Goal: Navigation & Orientation: Find specific page/section

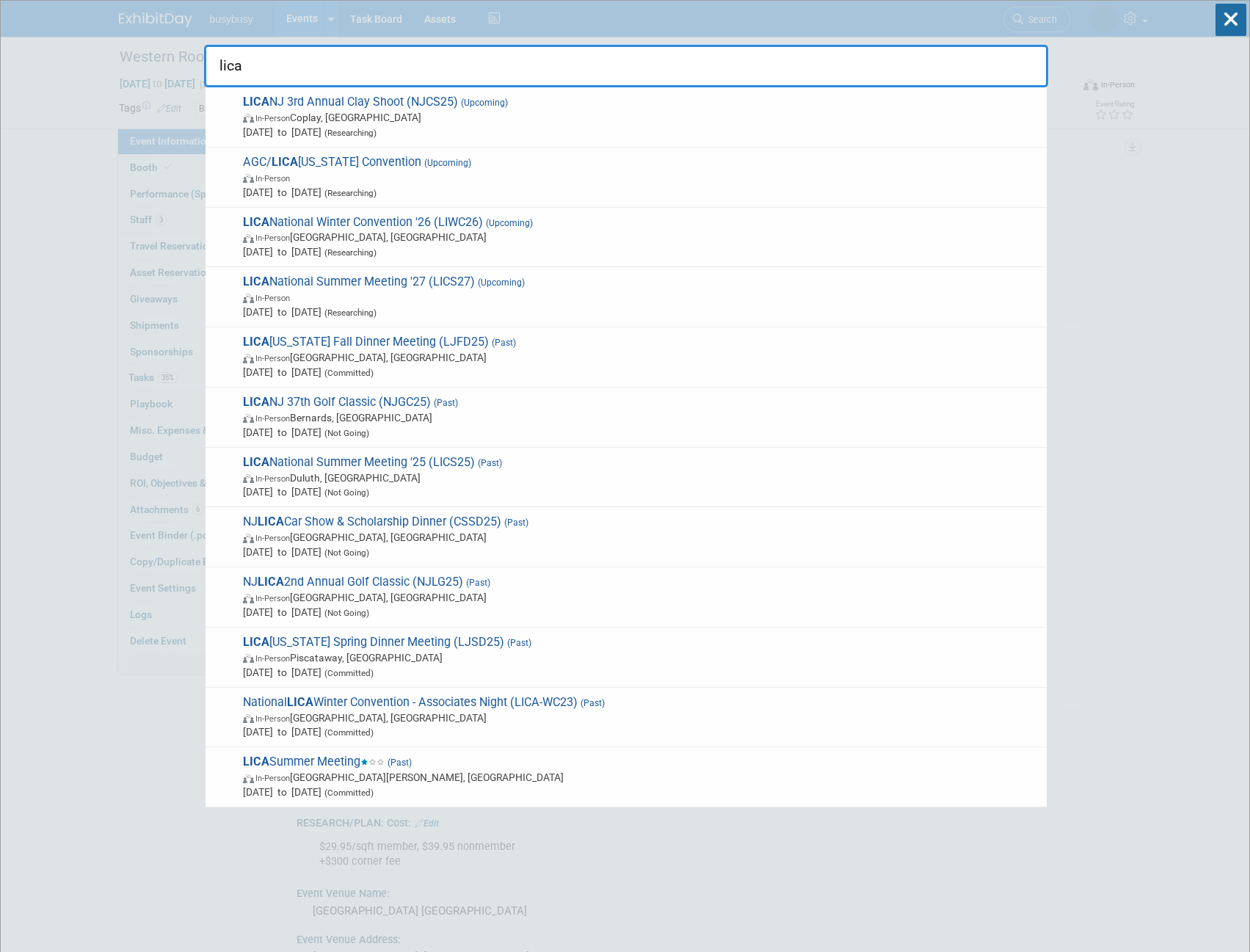
select select "BusyBusy"
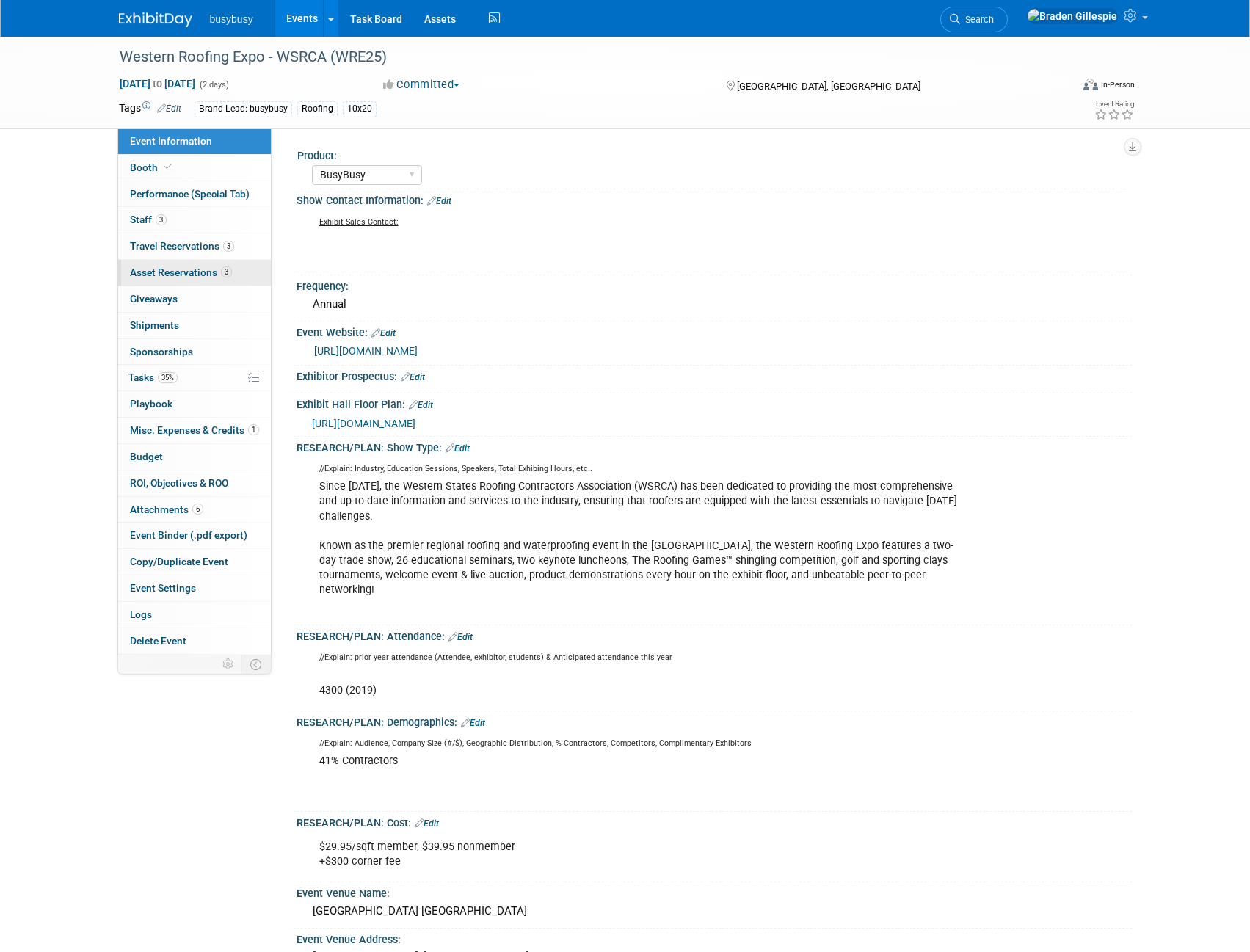
click at [192, 281] on link "3 Asset Reservations 3" at bounding box center [194, 272] width 153 height 25
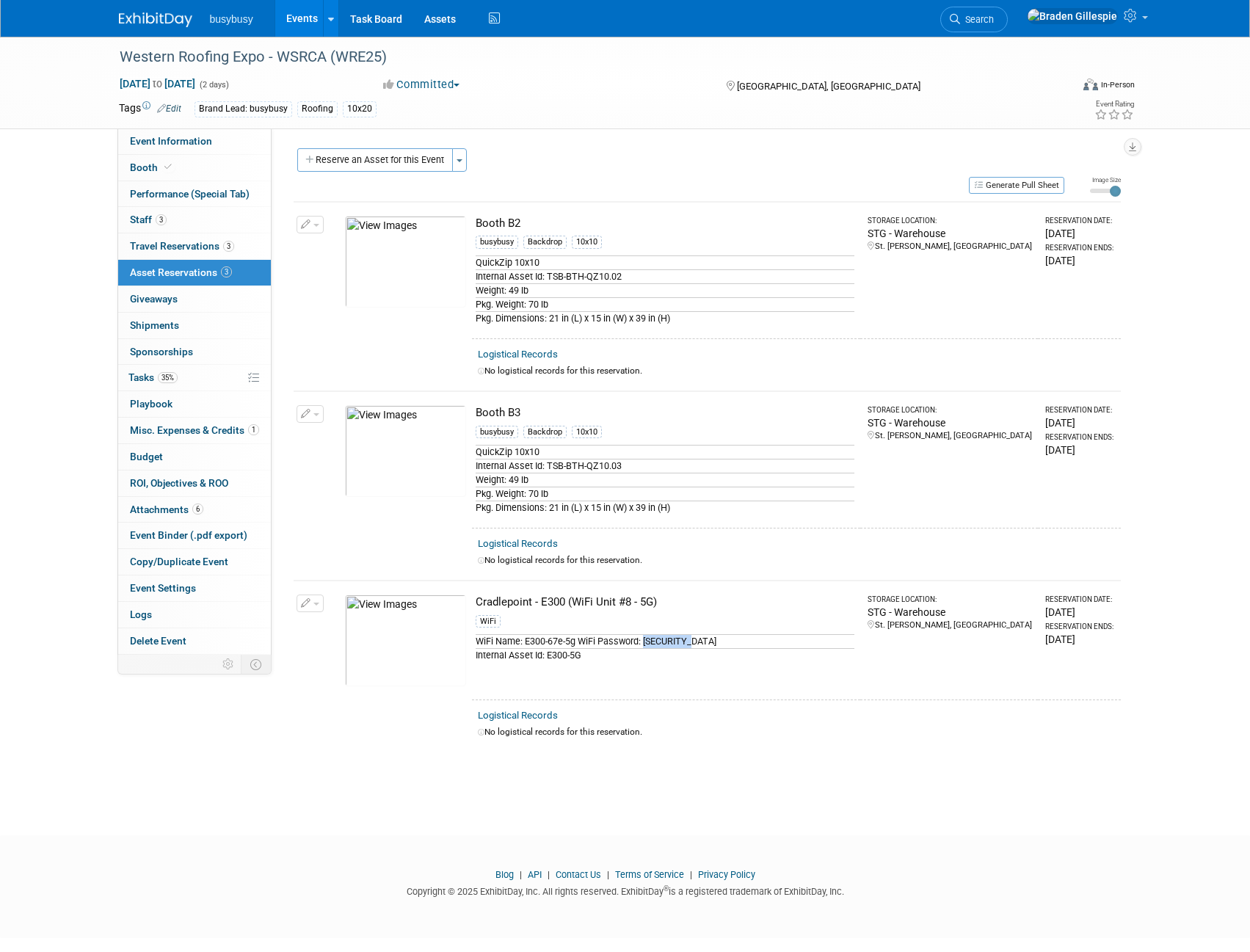
drag, startPoint x: 706, startPoint y: 638, endPoint x: 646, endPoint y: 642, distance: 60.1
click at [646, 642] on div "WiFi Name: E300-67e-5g WiFi Password: @AlignOps!" at bounding box center [666, 641] width 379 height 14
click at [151, 17] on img at bounding box center [155, 19] width 73 height 15
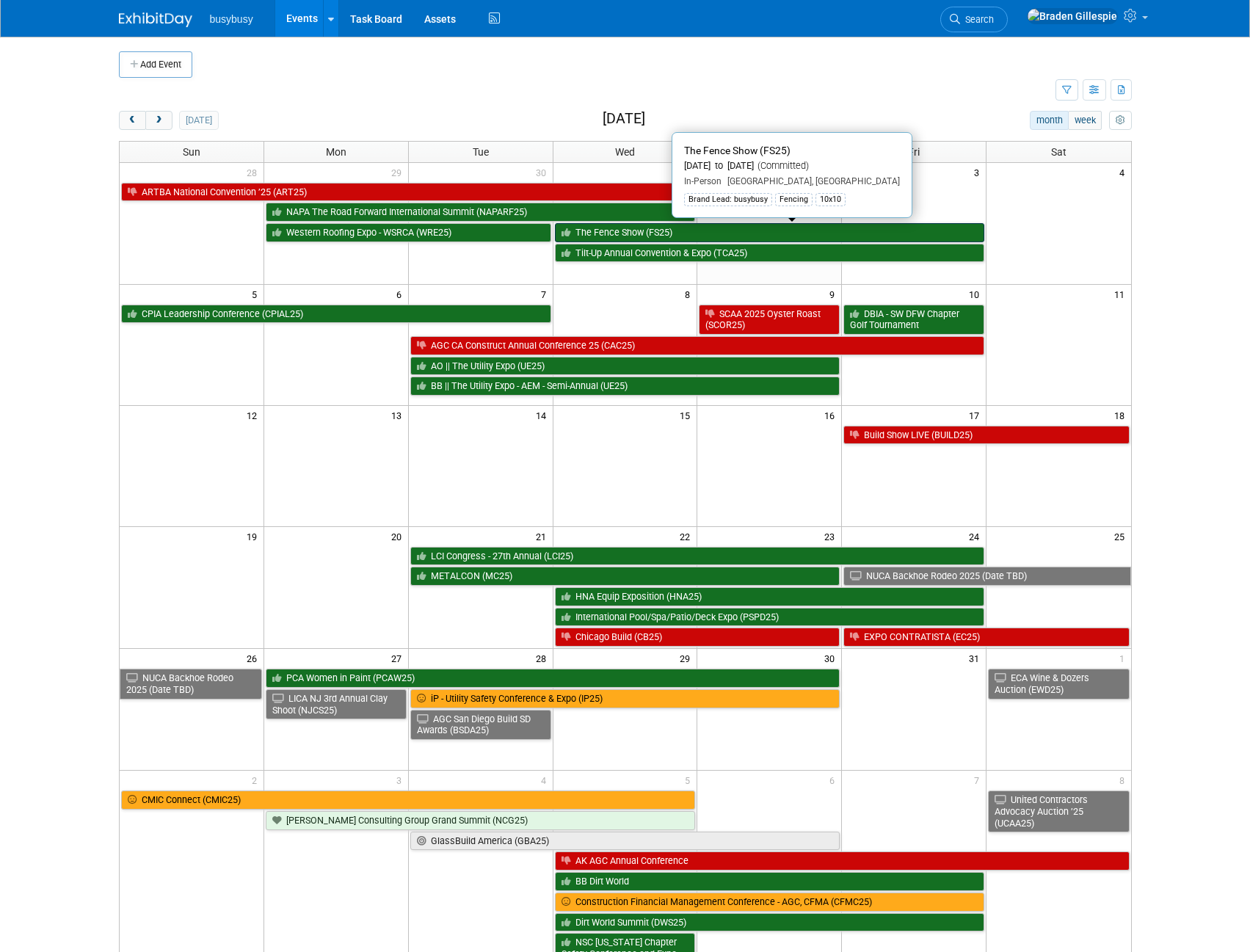
click at [635, 236] on link "The Fence Show (FS25)" at bounding box center [770, 233] width 431 height 19
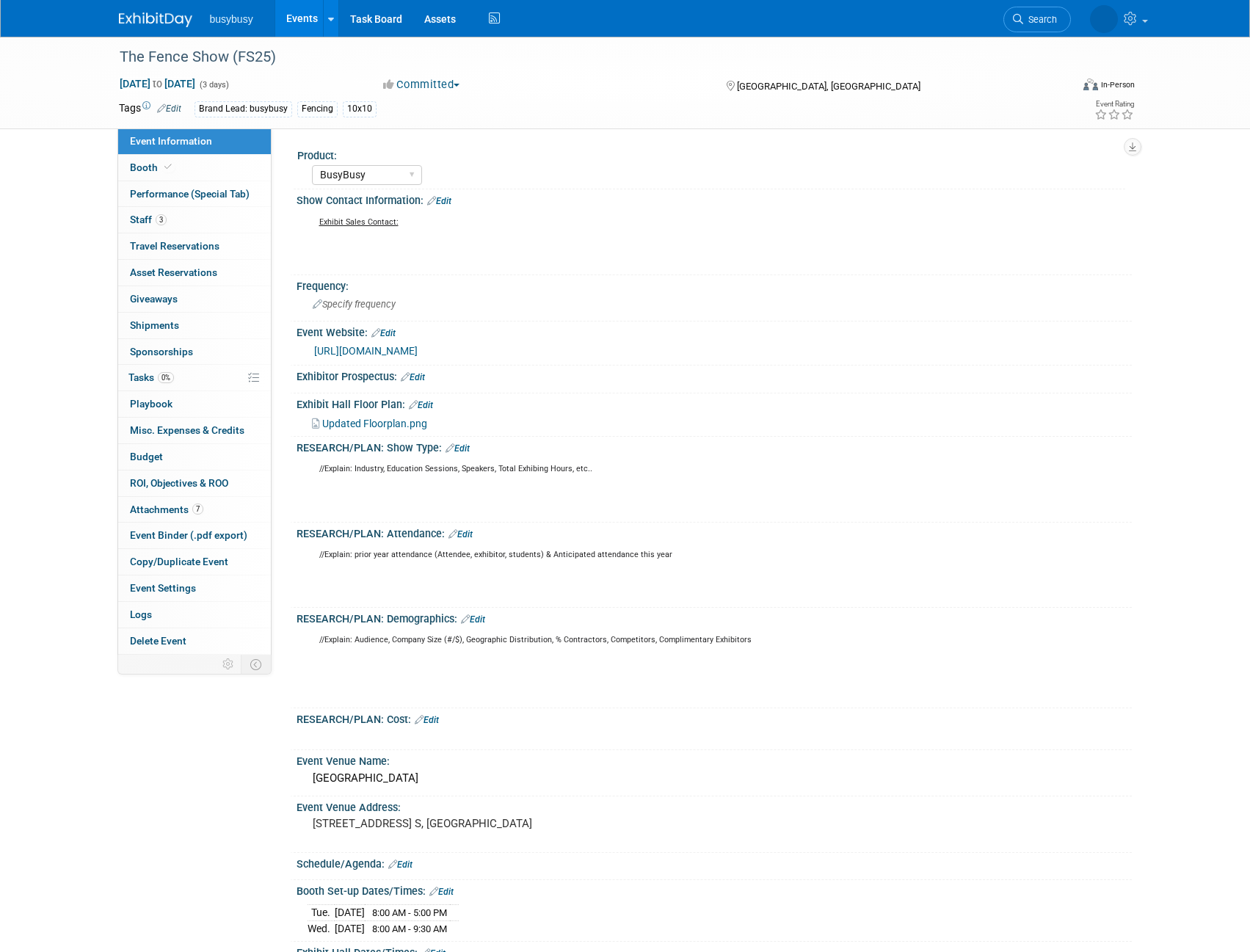
select select "BusyBusy"
click at [994, 24] on span "Search" at bounding box center [977, 19] width 34 height 11
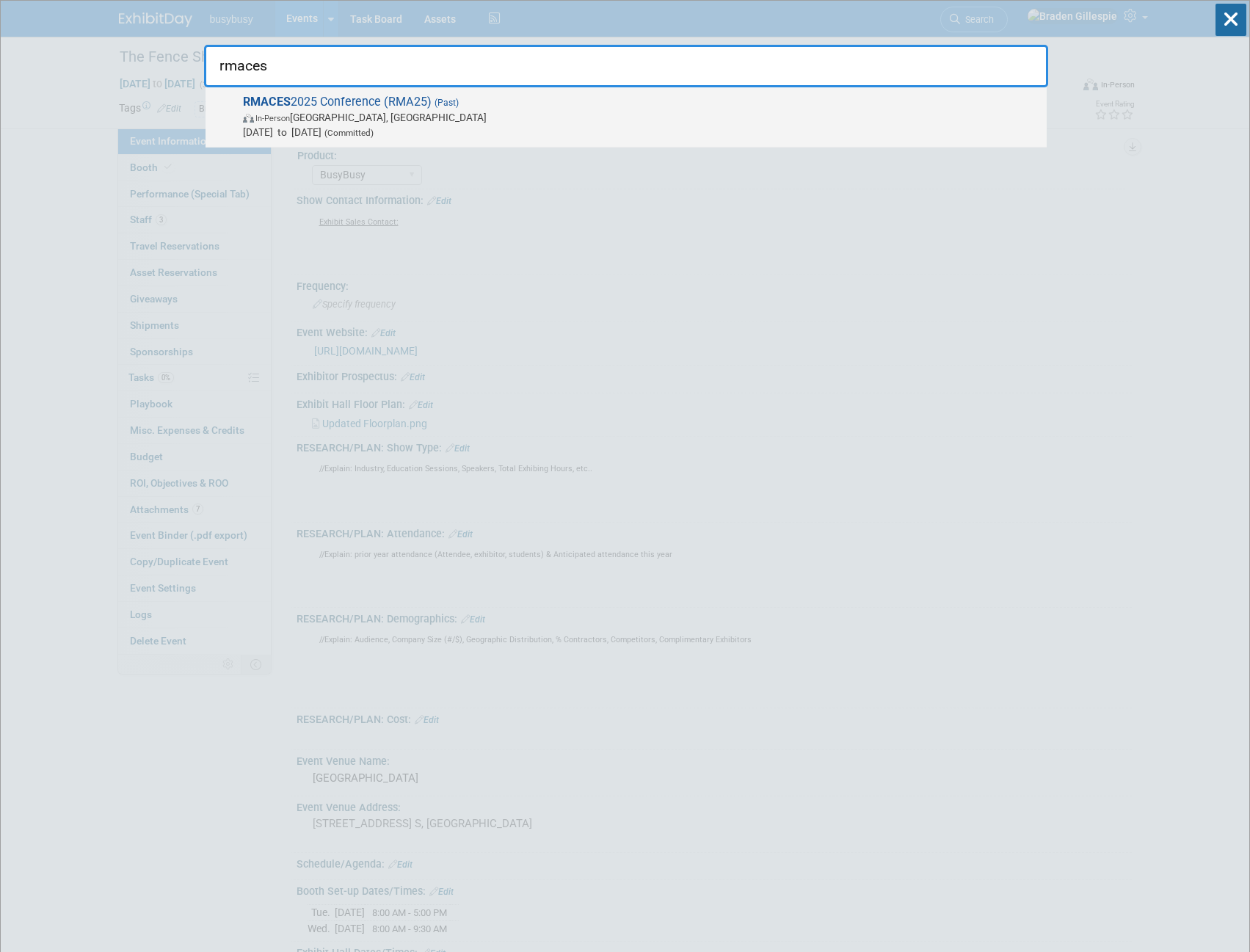
type input "rmaces"
click at [565, 120] on span "In-Person Denver, CO" at bounding box center [641, 117] width 797 height 15
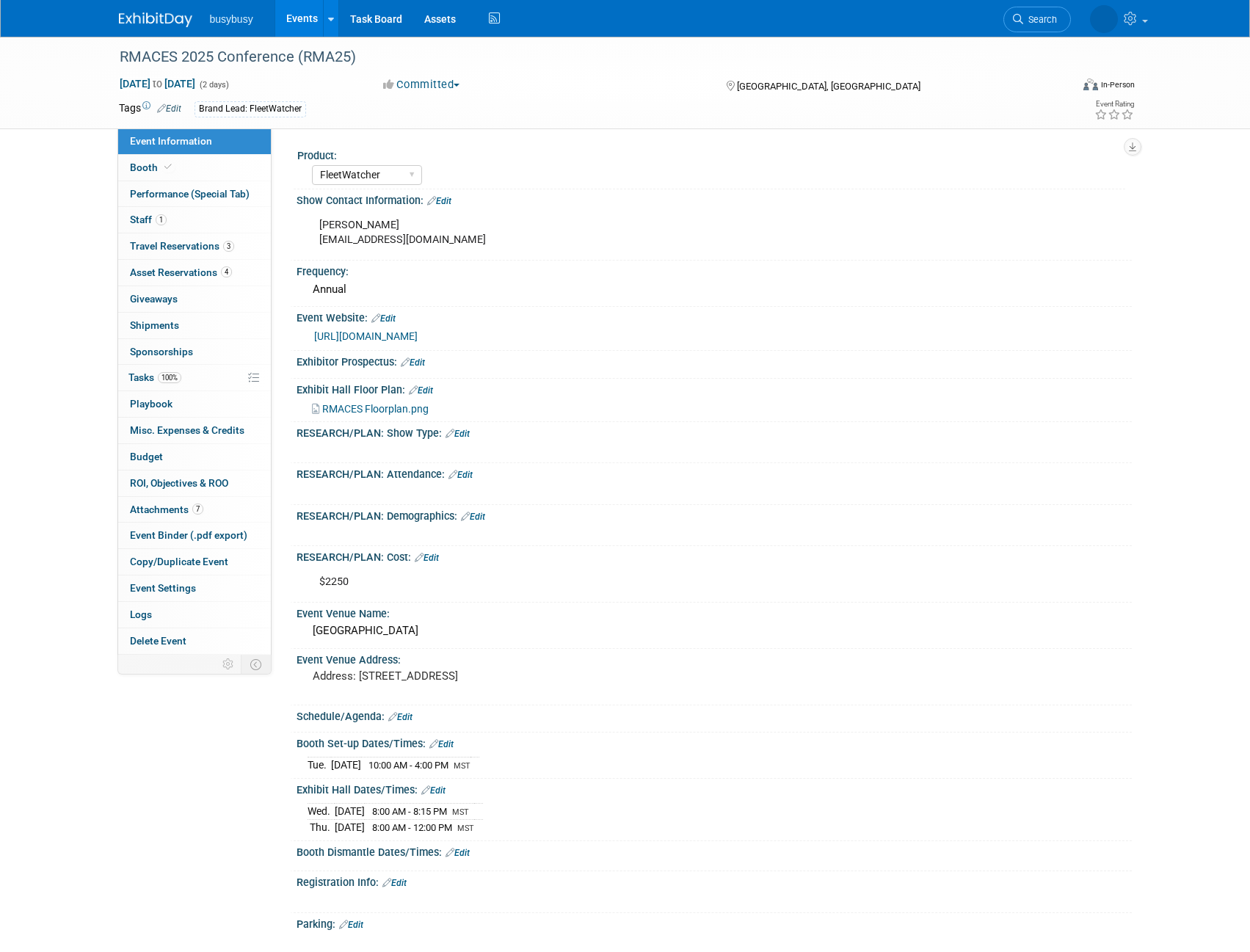
select select "FleetWatcher"
select select "Member"
click at [190, 163] on link "Booth" at bounding box center [194, 167] width 153 height 25
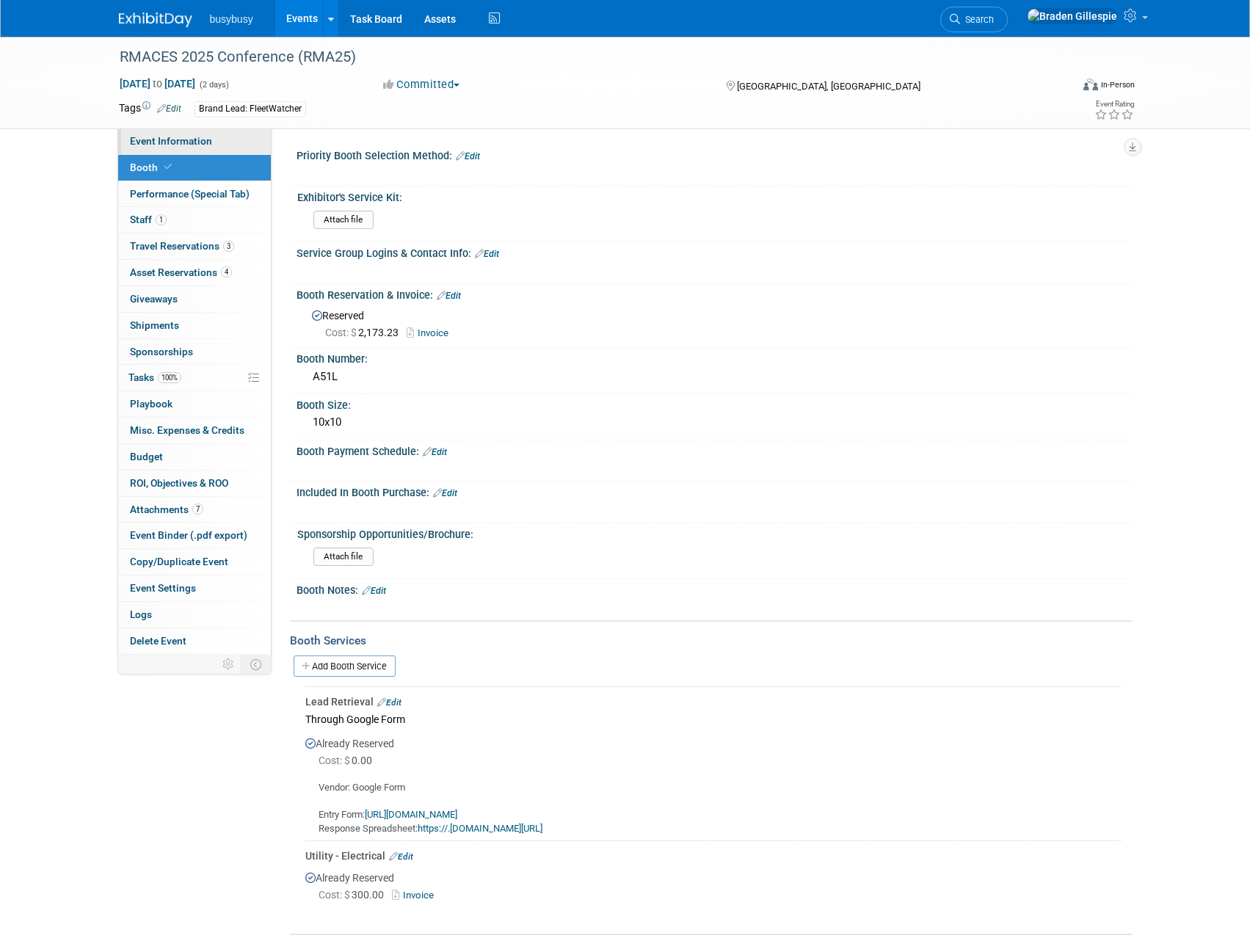
click at [212, 147] on link "Event Information" at bounding box center [194, 141] width 153 height 25
select select "FleetWatcher"
select select "Member"
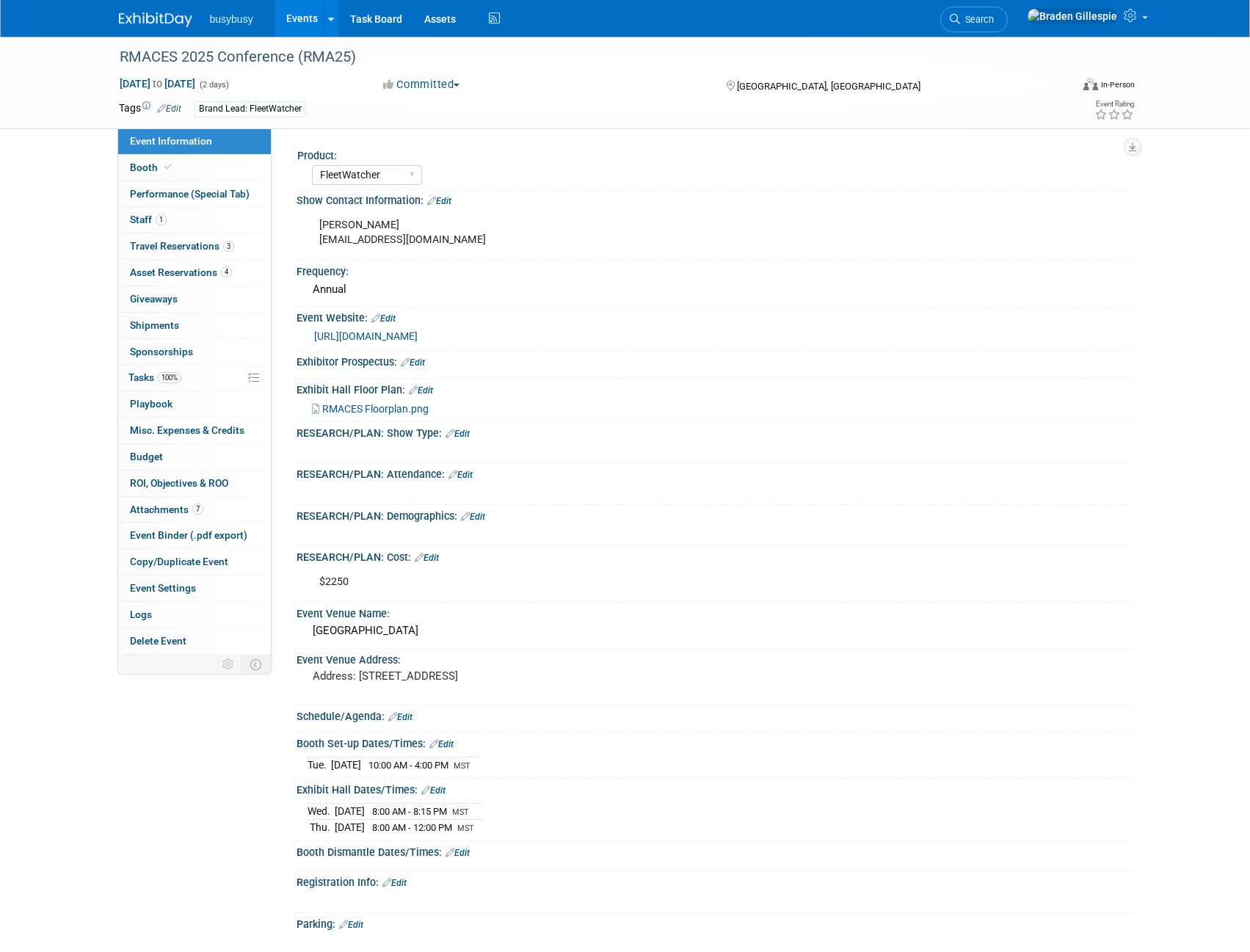
click at [408, 404] on span "RMACES Floorplan.png" at bounding box center [376, 408] width 107 height 11
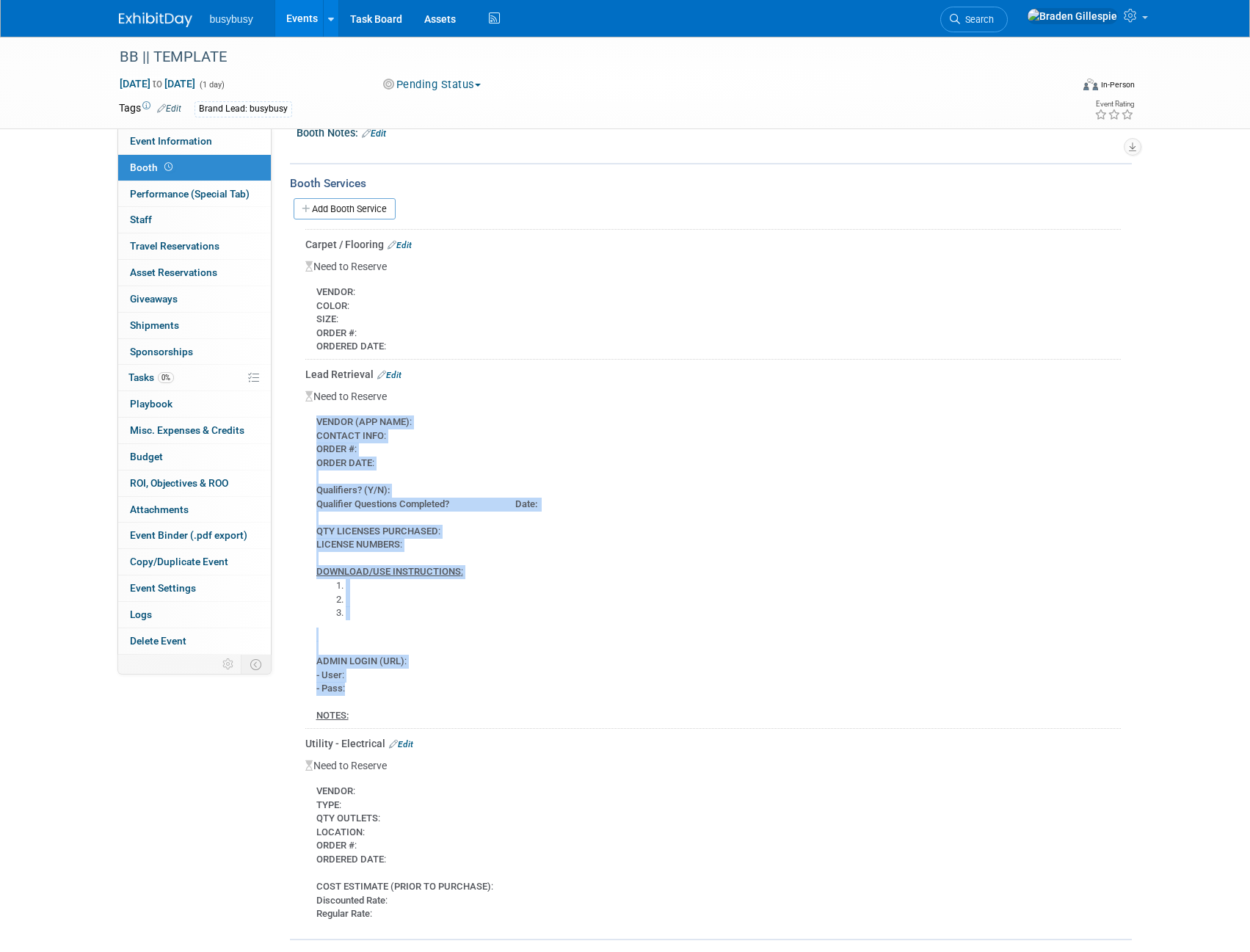
click at [155, 15] on img at bounding box center [155, 19] width 73 height 15
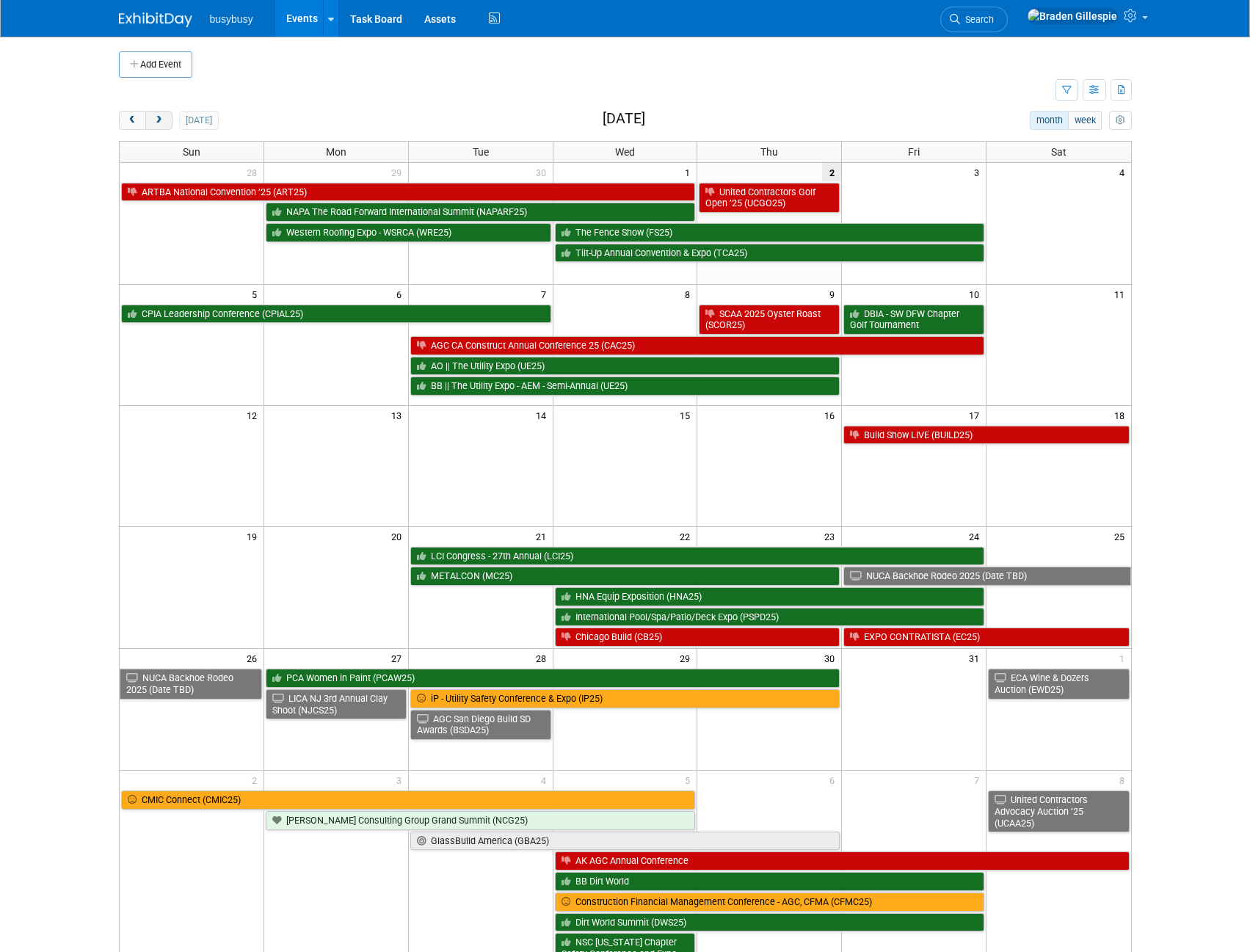
click at [160, 114] on button "next" at bounding box center [158, 121] width 27 height 19
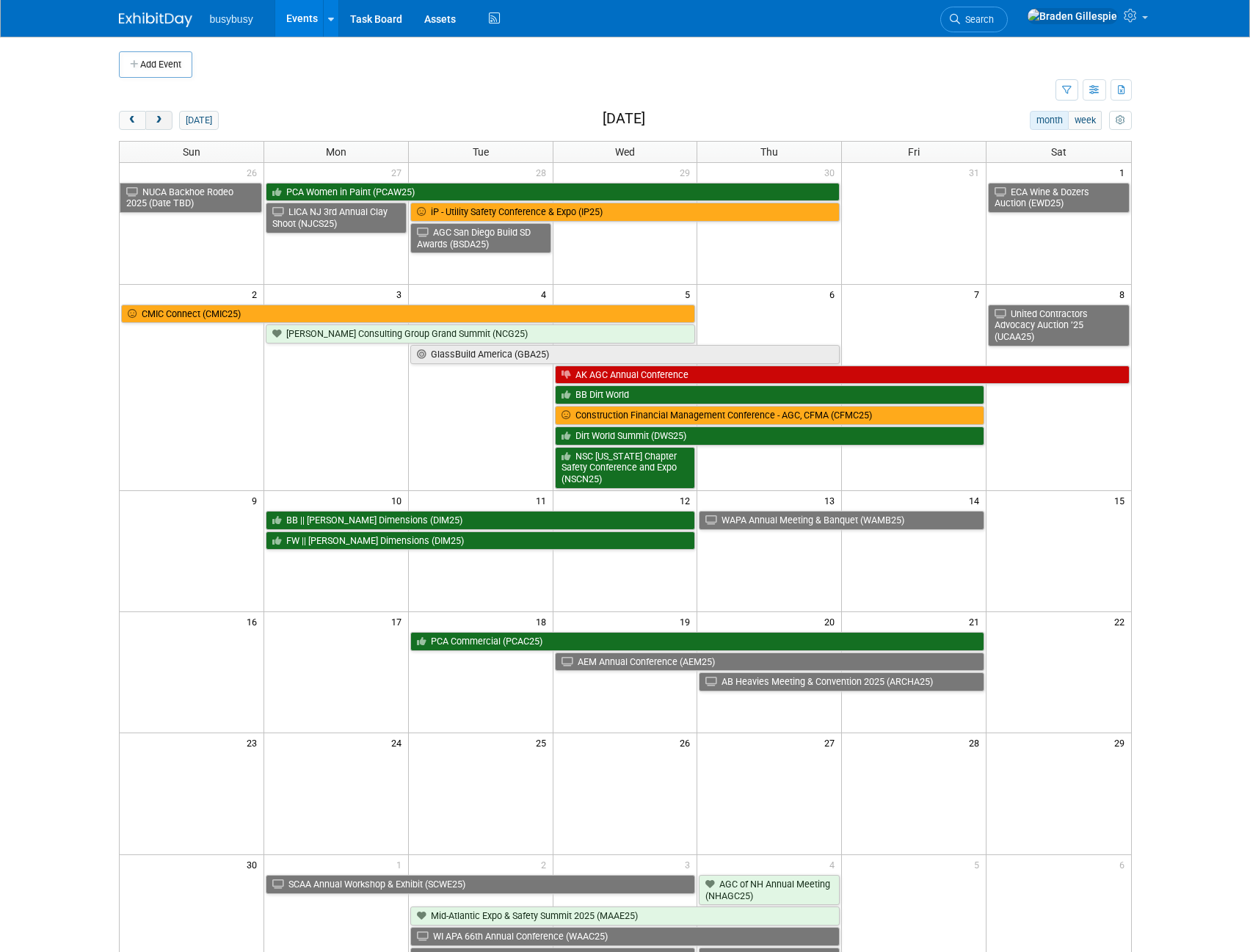
click at [156, 117] on span "next" at bounding box center [159, 121] width 11 height 10
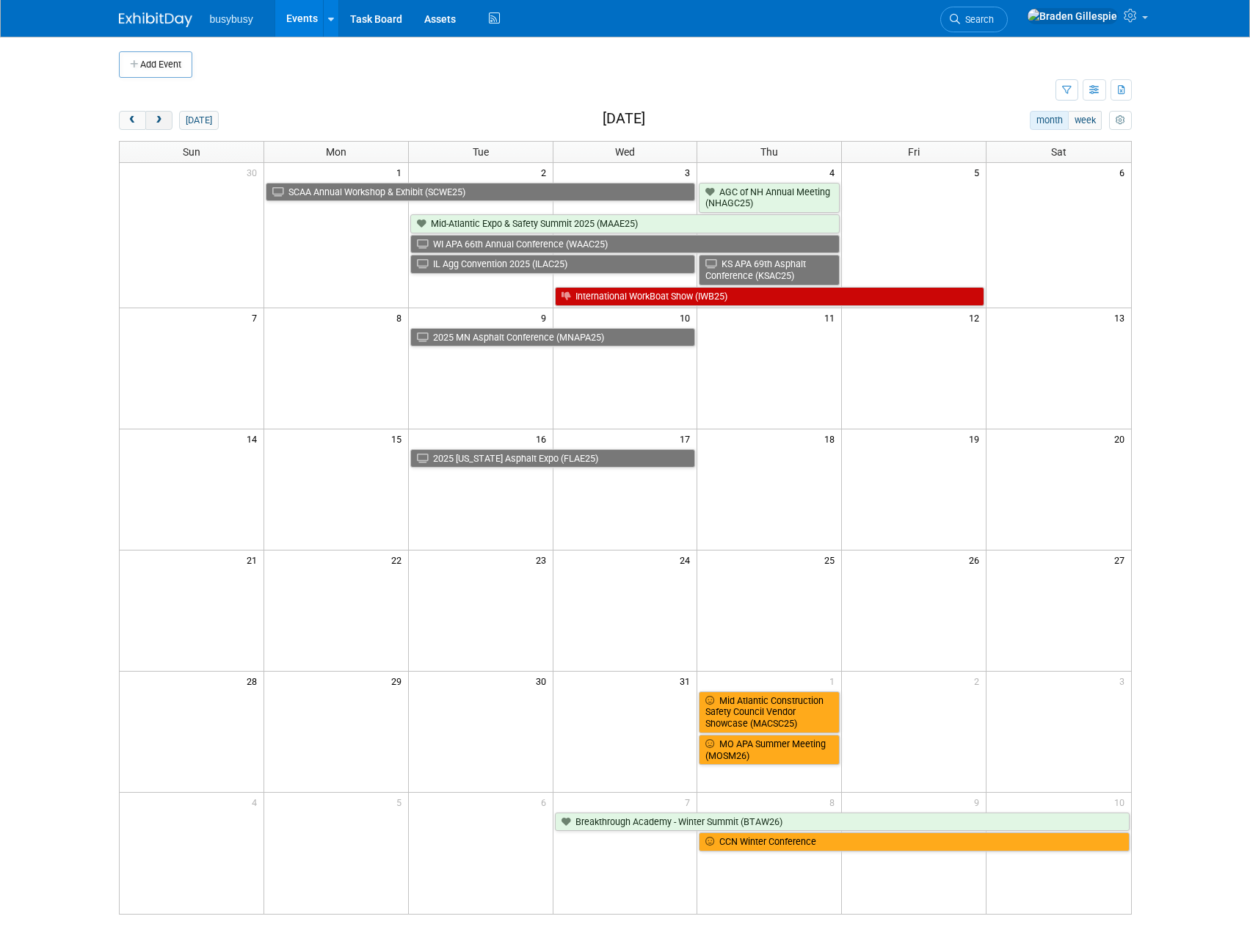
click at [156, 117] on span "next" at bounding box center [159, 121] width 11 height 10
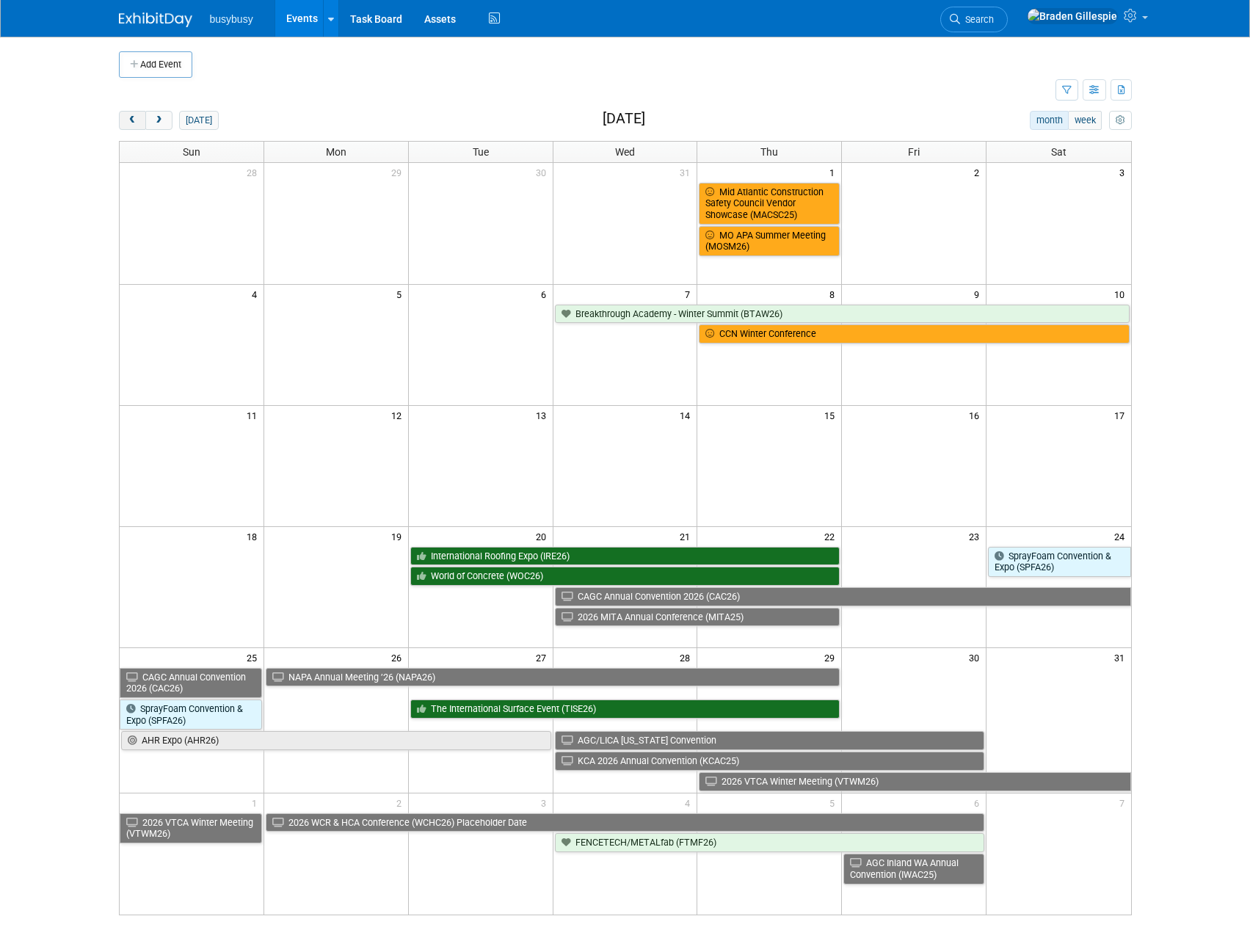
click at [135, 123] on span "prev" at bounding box center [132, 121] width 11 height 10
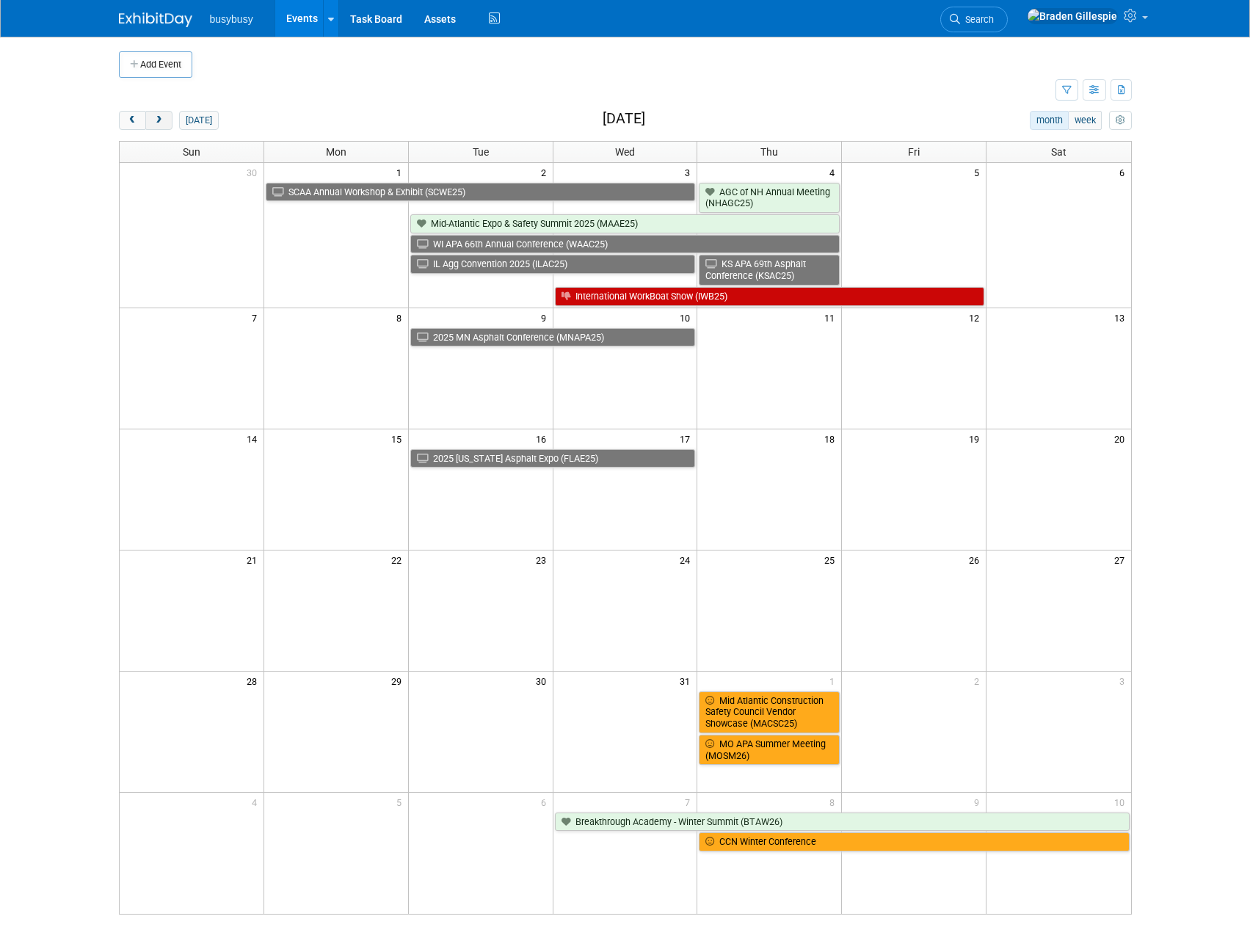
click at [159, 120] on span "next" at bounding box center [159, 121] width 11 height 10
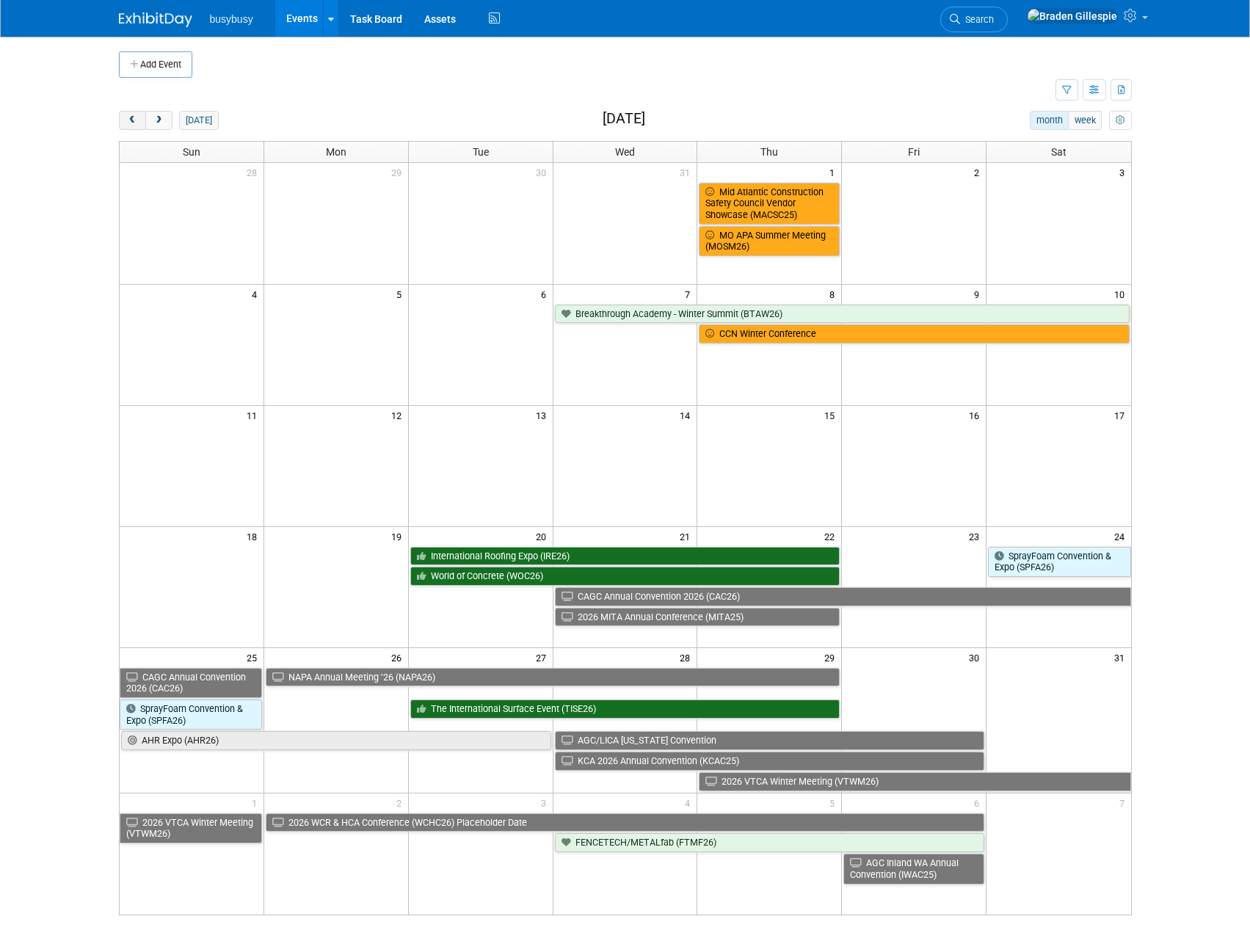
click at [135, 122] on span "prev" at bounding box center [132, 121] width 11 height 10
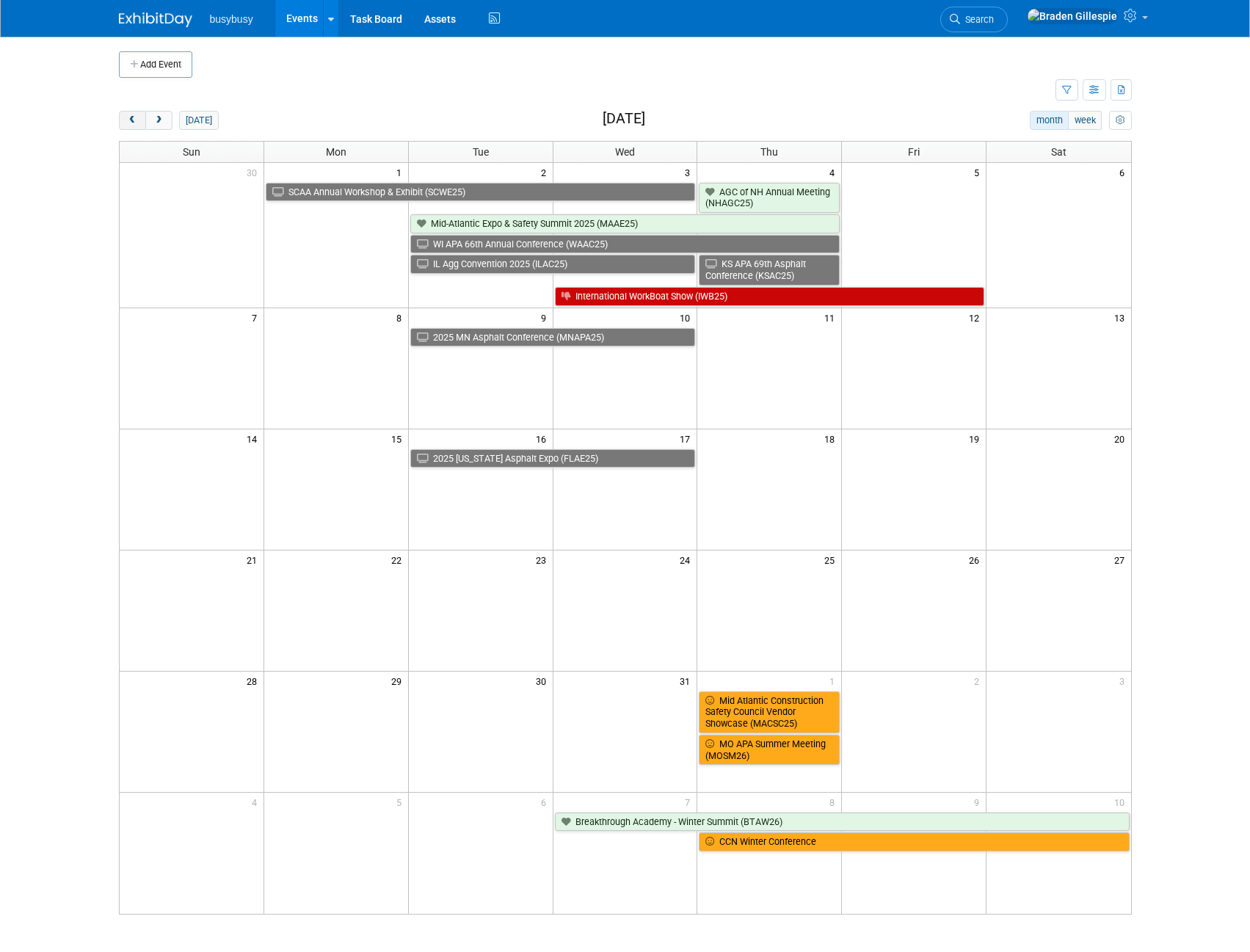
click at [135, 122] on span "prev" at bounding box center [132, 121] width 11 height 10
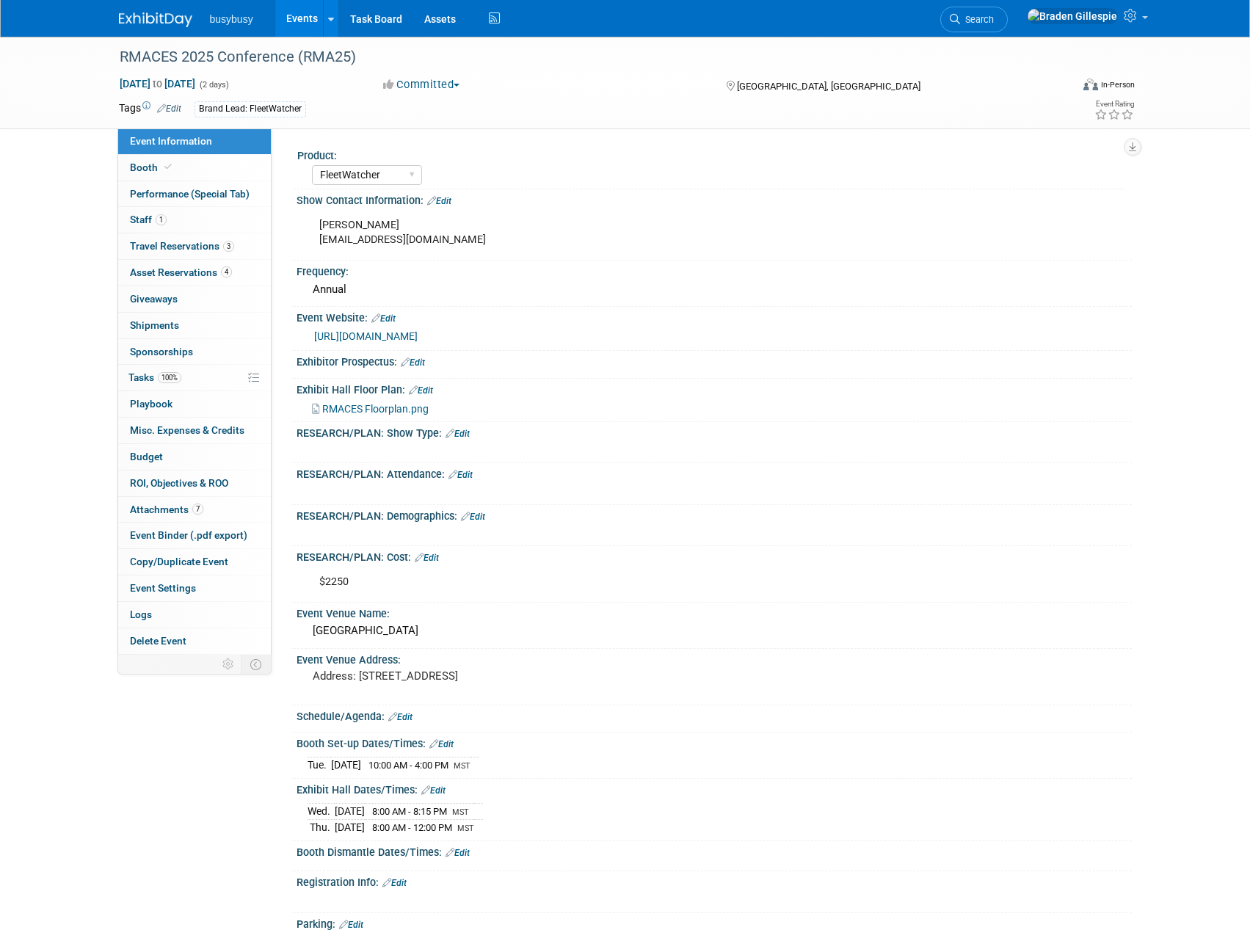
select select "FleetWatcher"
select select "Member"
click at [169, 16] on img at bounding box center [155, 19] width 73 height 15
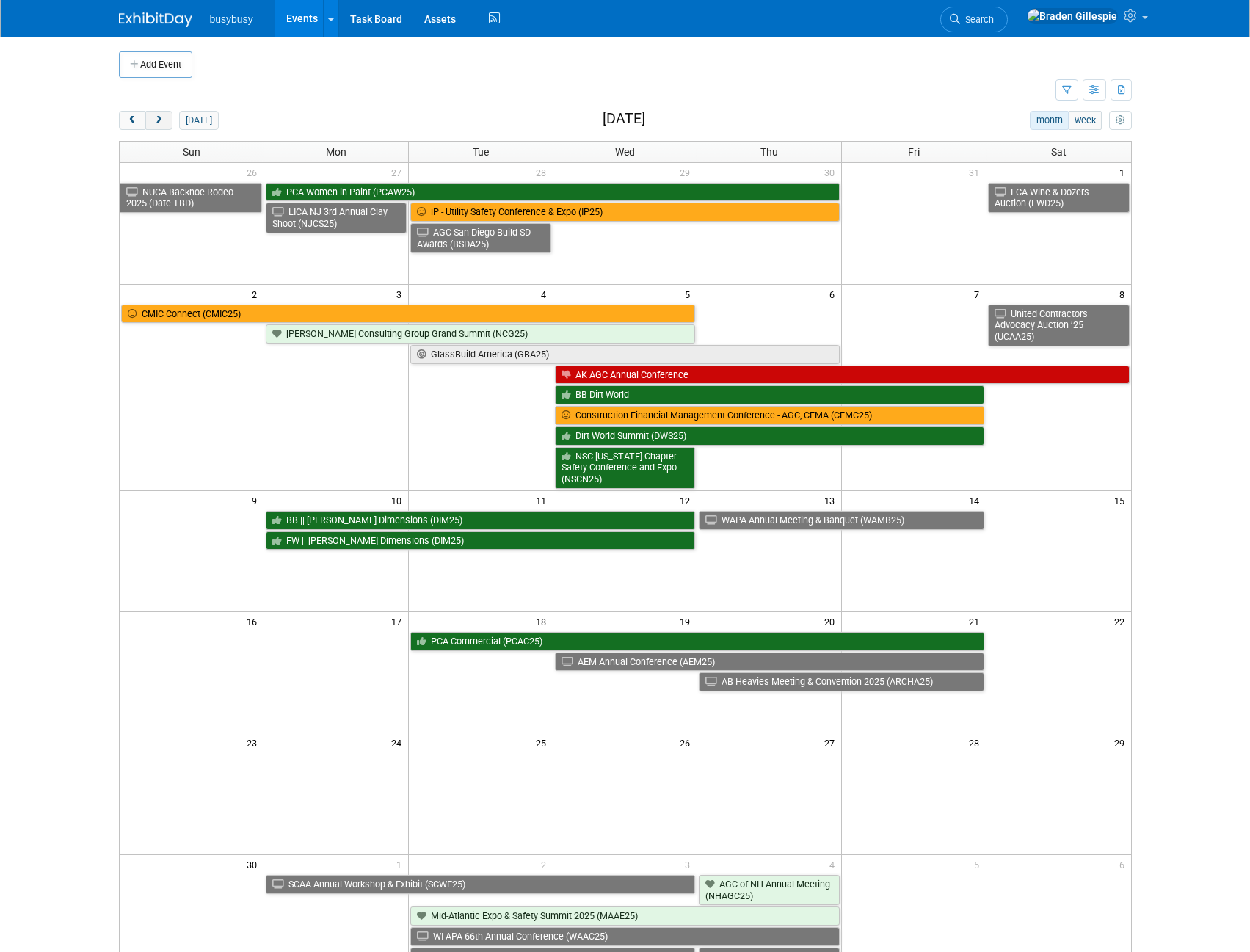
click at [157, 121] on span "next" at bounding box center [159, 121] width 11 height 10
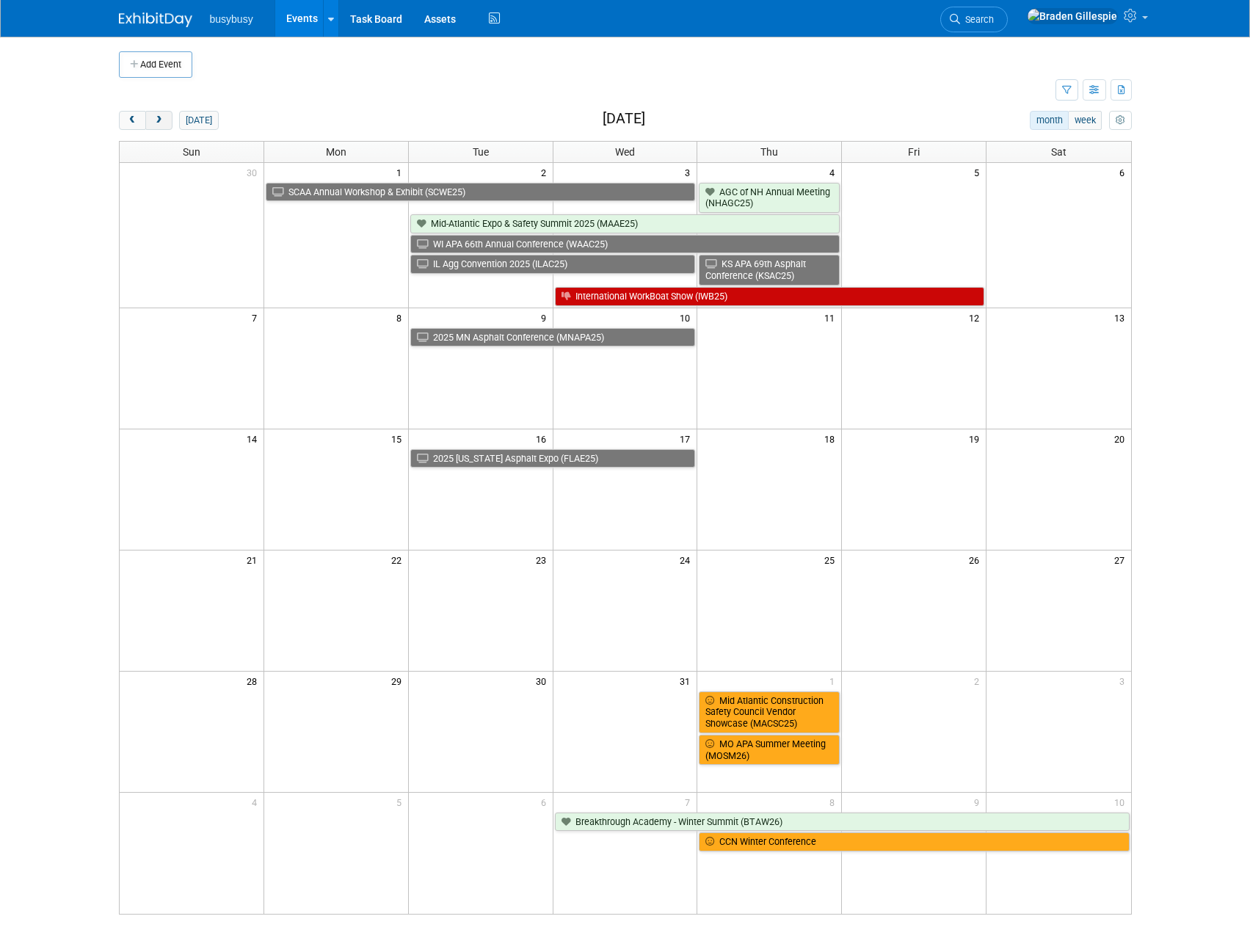
click at [160, 122] on span "next" at bounding box center [159, 121] width 11 height 10
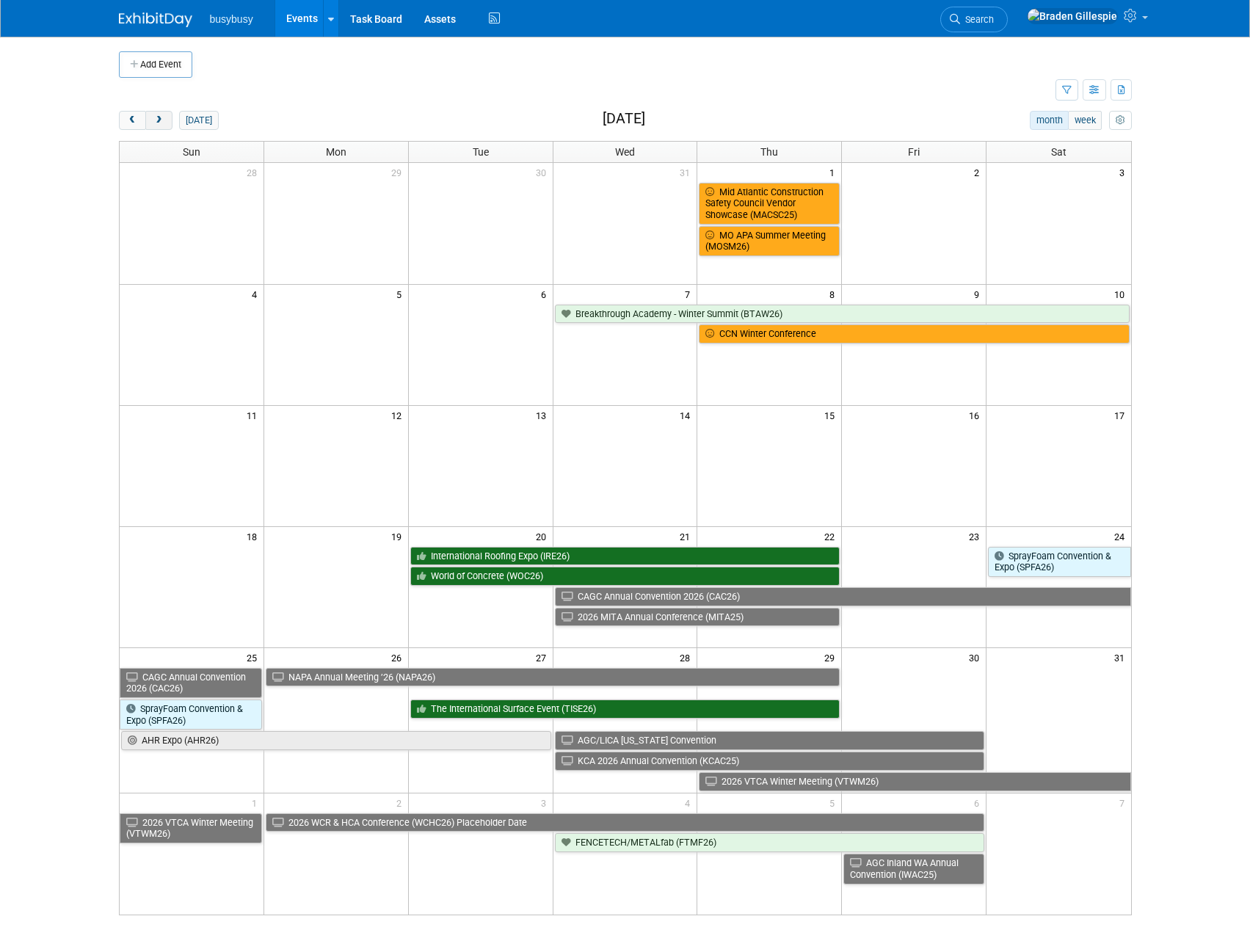
click at [160, 122] on span "next" at bounding box center [159, 121] width 11 height 10
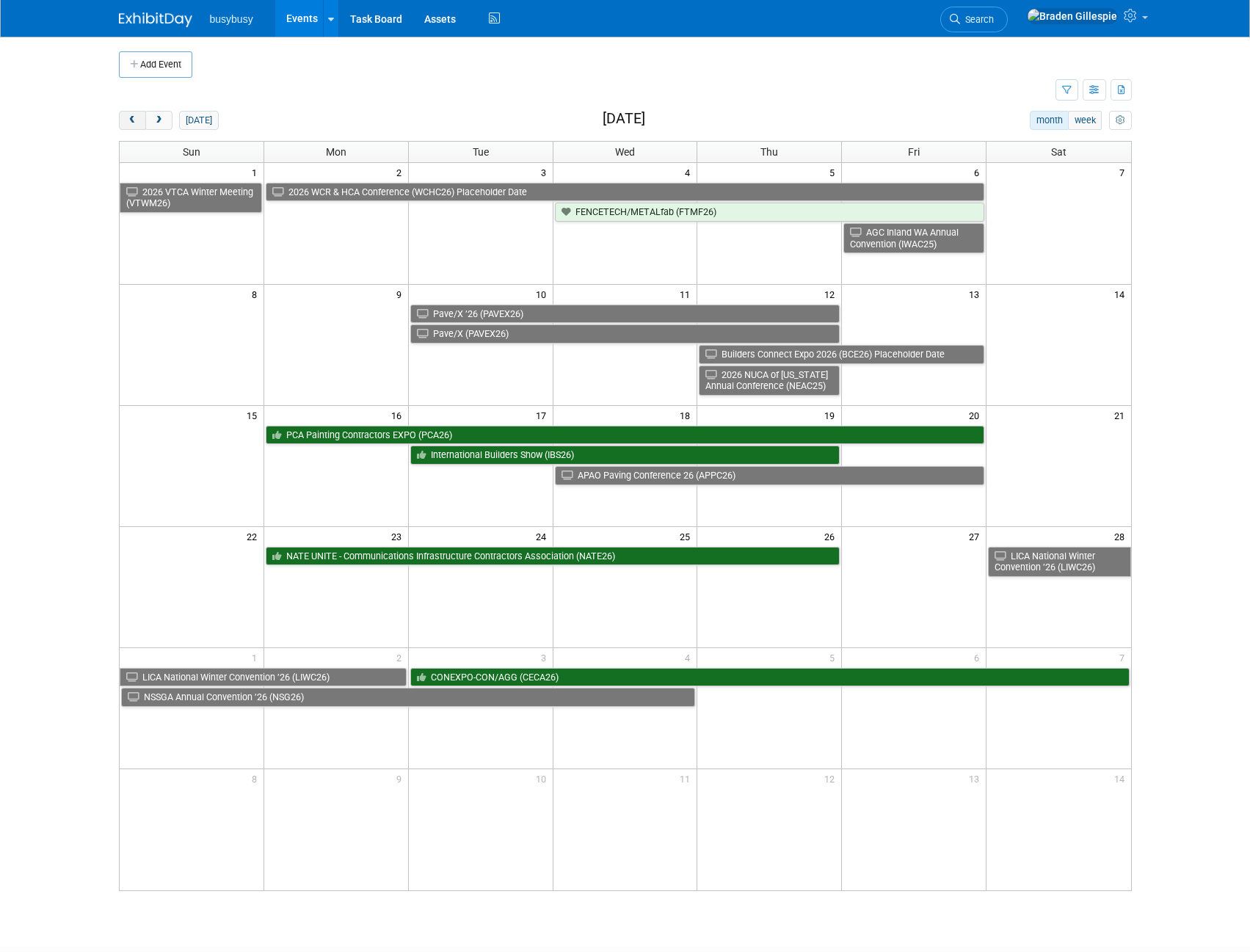
click at [140, 117] on button "prev" at bounding box center [132, 121] width 27 height 19
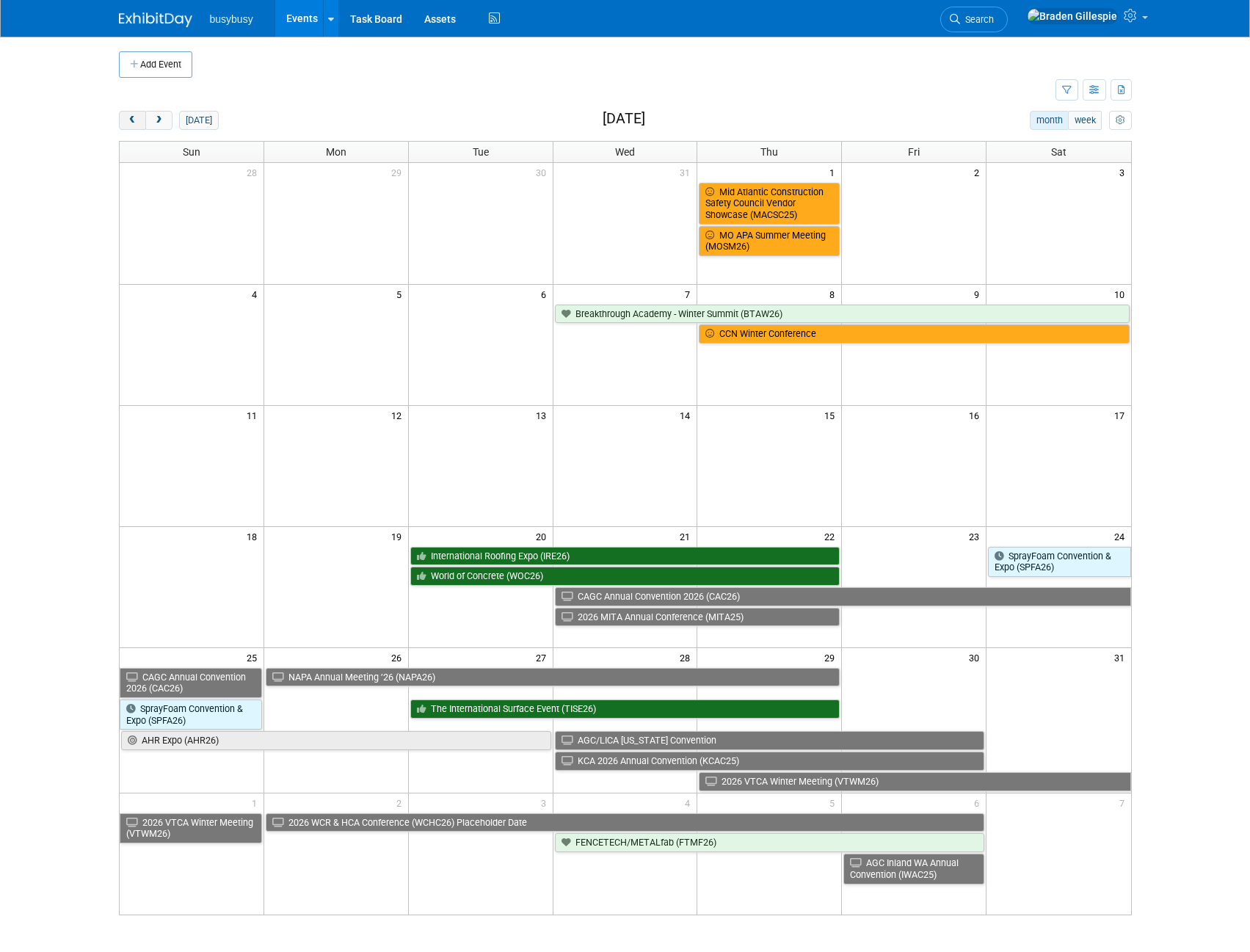
click at [132, 122] on span "prev" at bounding box center [132, 121] width 11 height 10
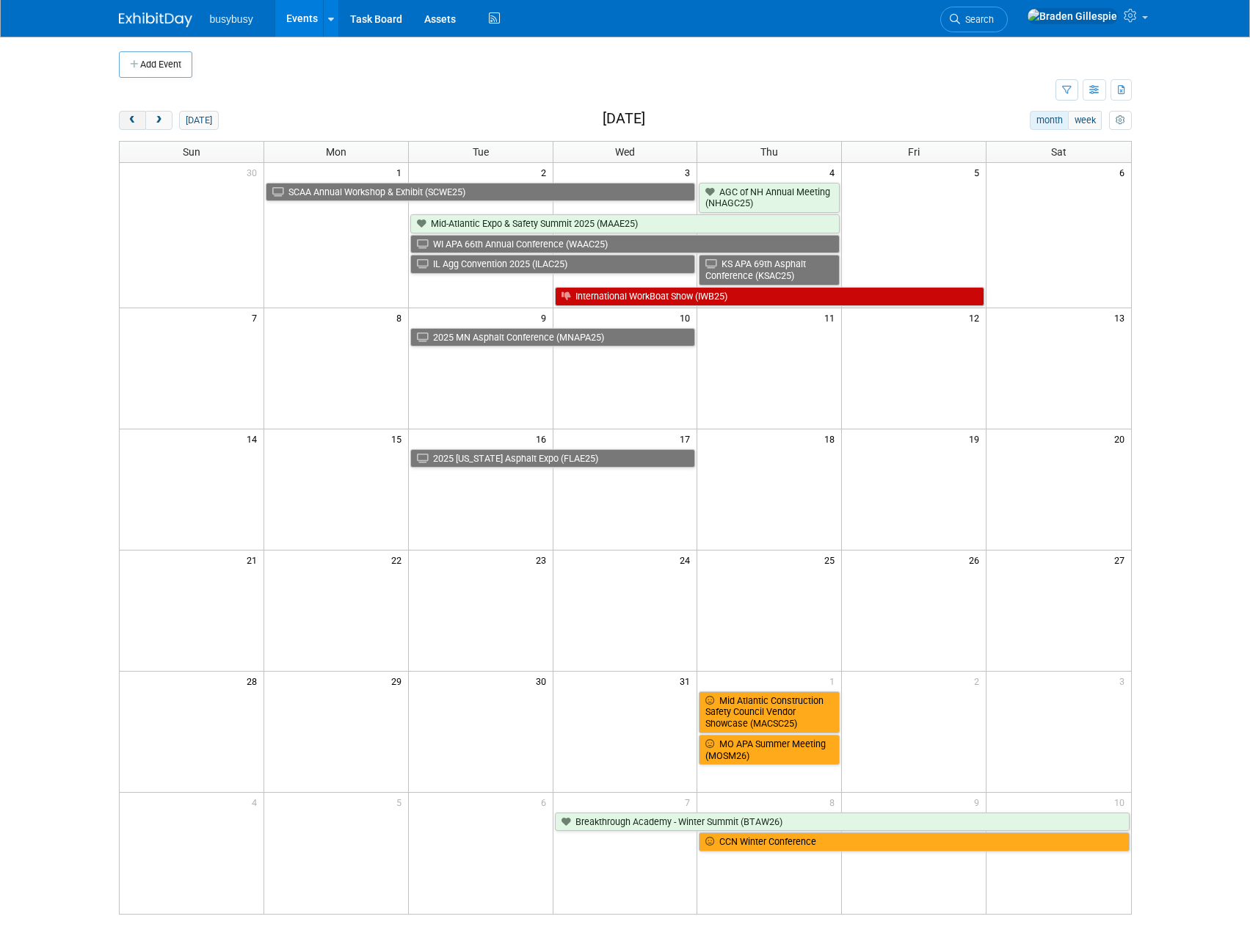
click at [132, 122] on span "prev" at bounding box center [132, 121] width 11 height 10
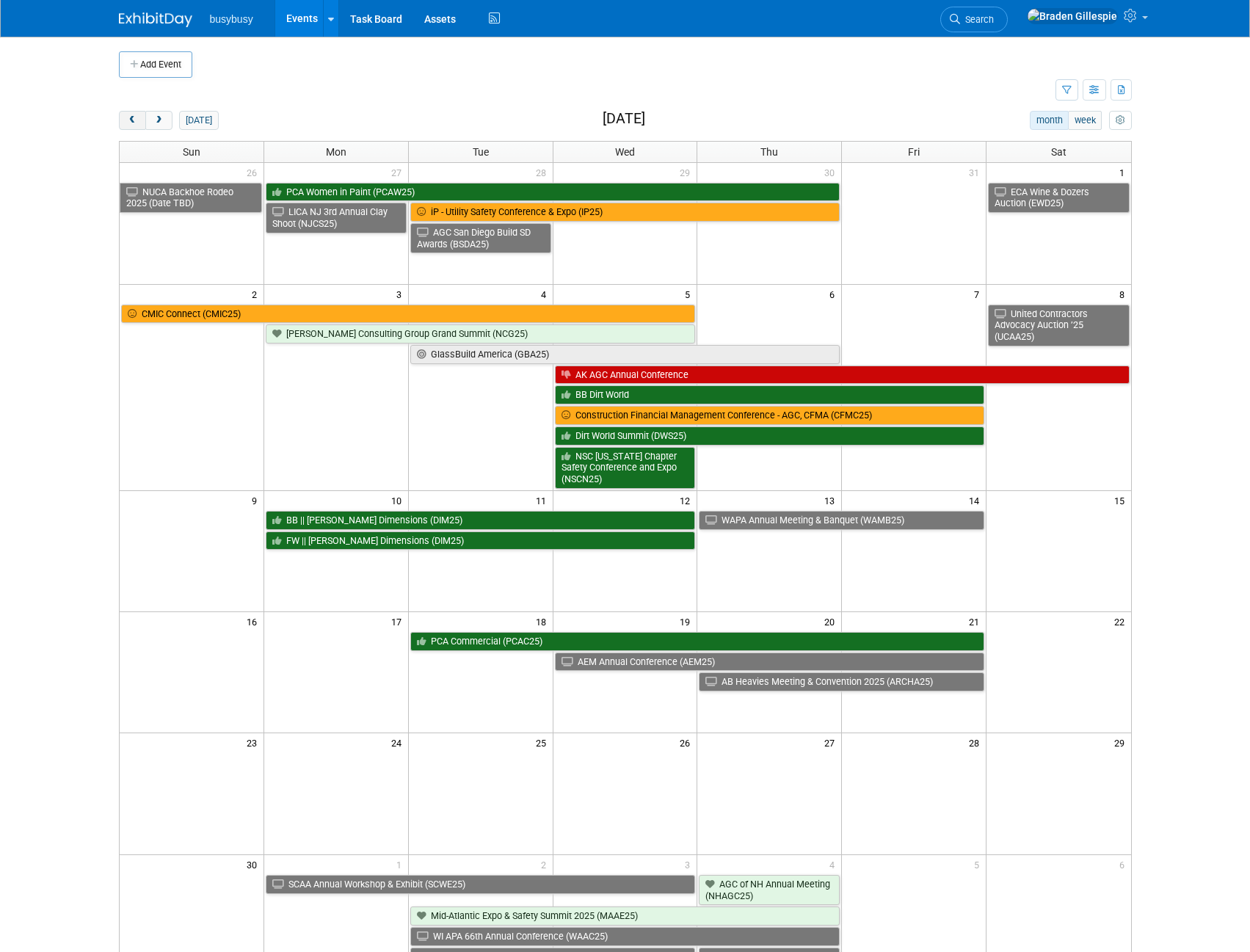
click at [132, 122] on span "prev" at bounding box center [132, 121] width 11 height 10
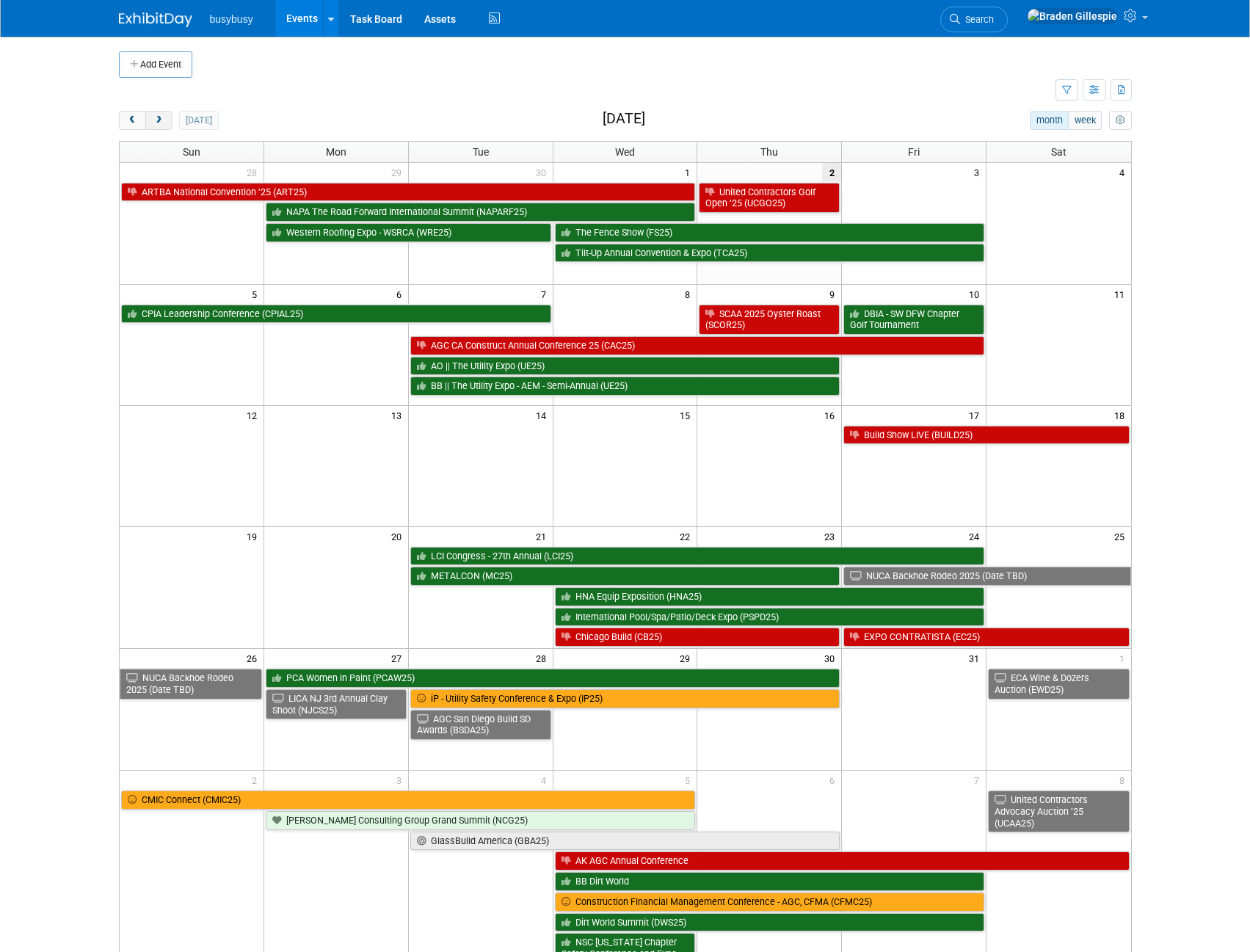
click at [158, 119] on span "next" at bounding box center [159, 121] width 11 height 10
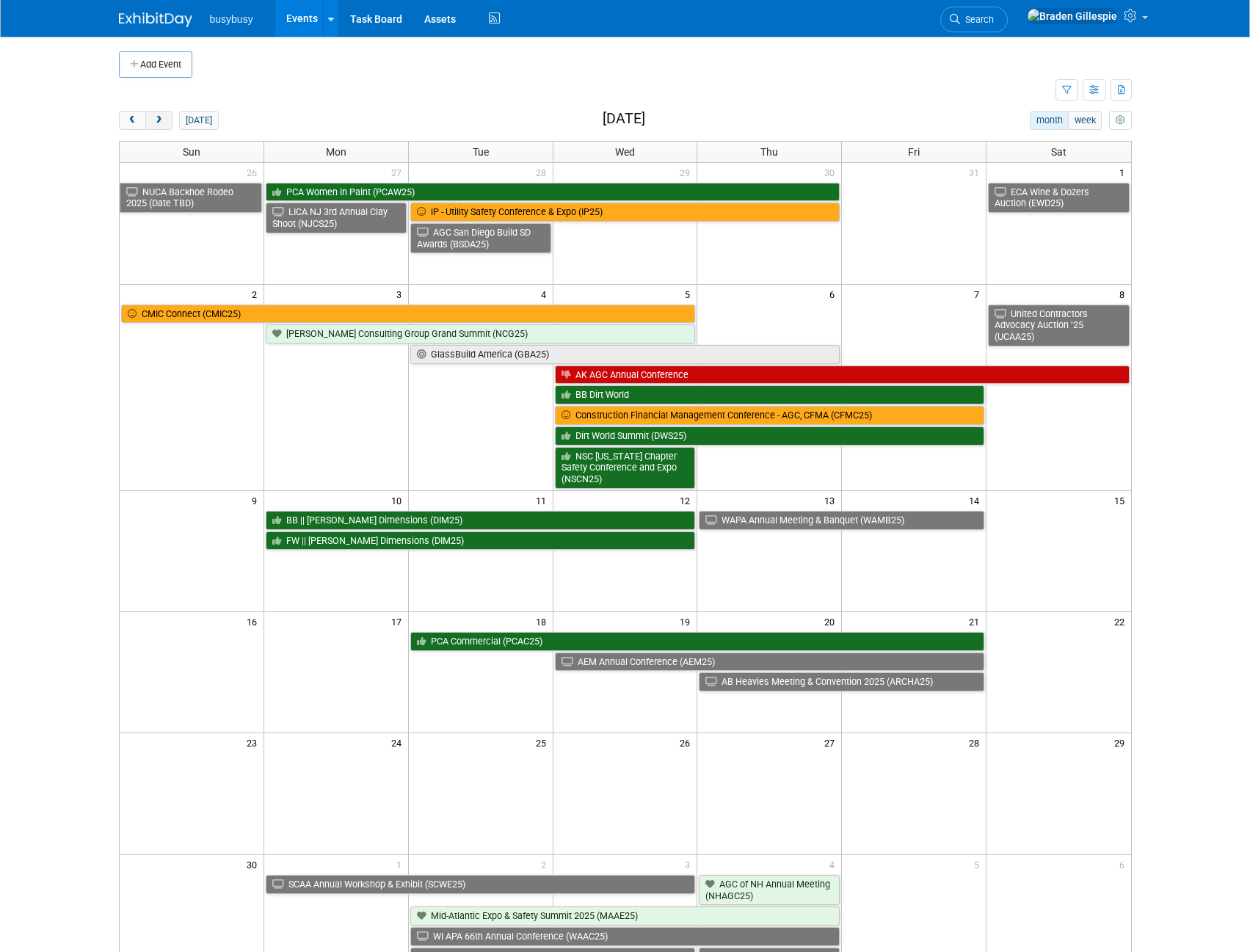
click at [166, 114] on button "next" at bounding box center [158, 121] width 27 height 19
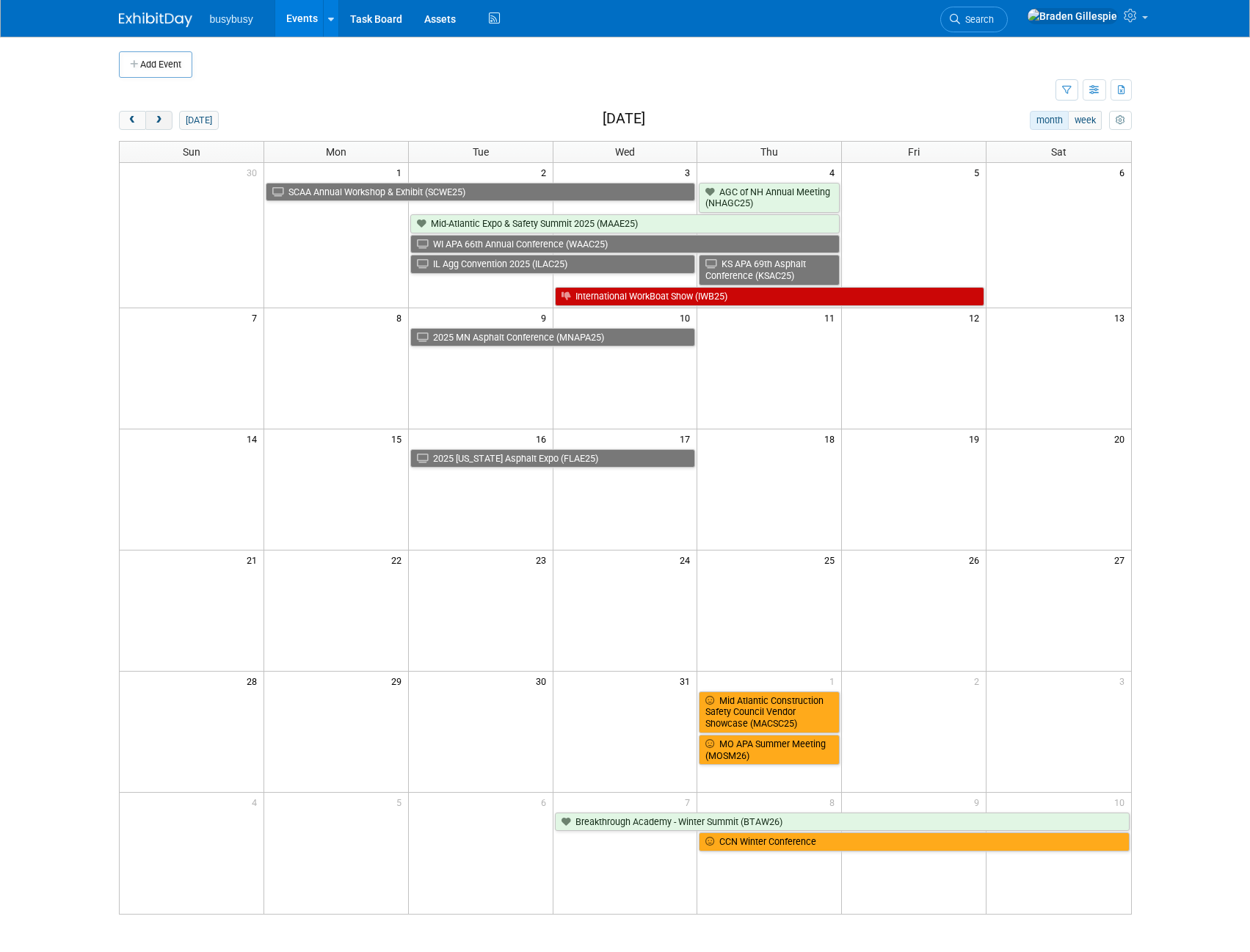
click at [166, 114] on button "next" at bounding box center [158, 121] width 27 height 19
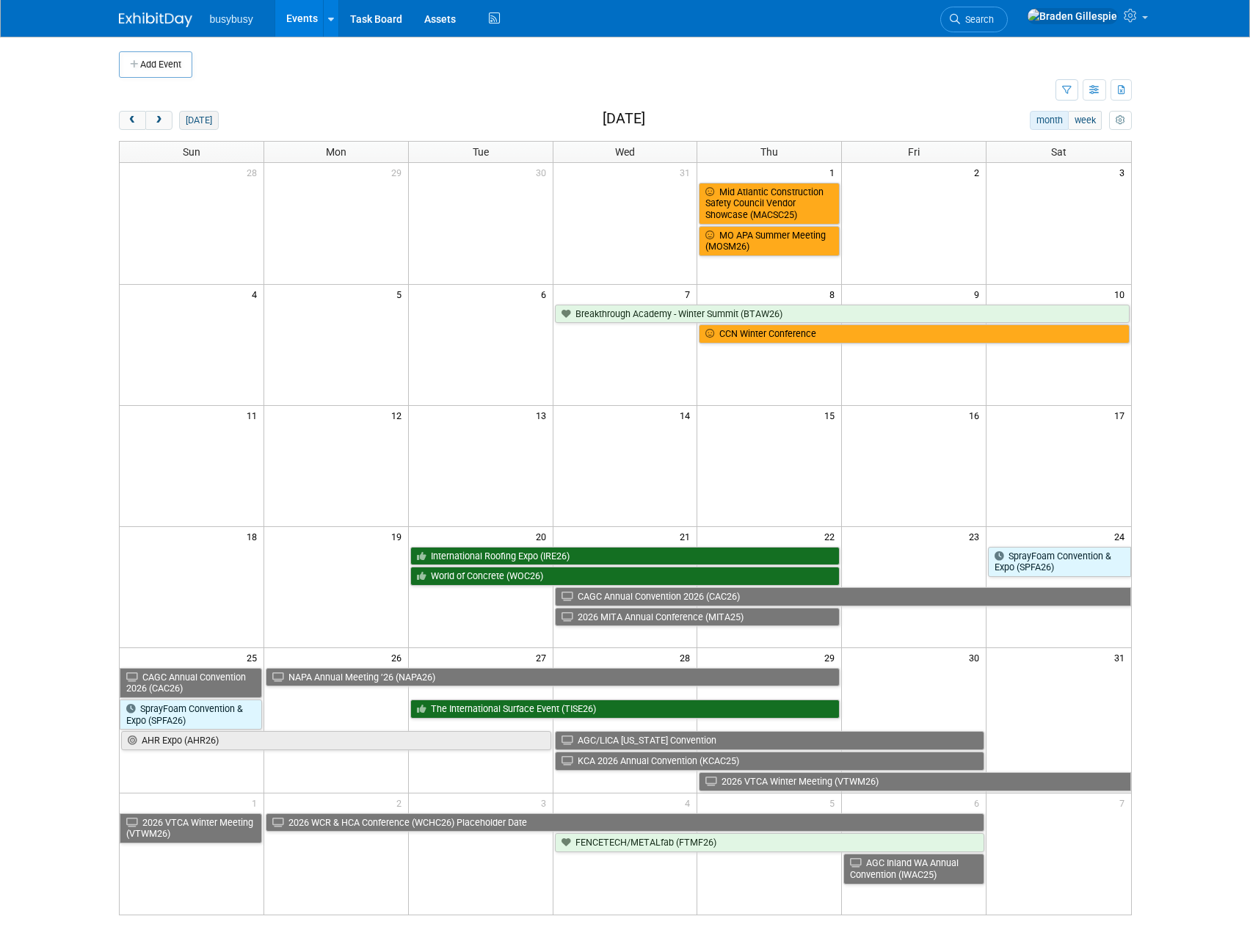
click at [192, 122] on button "[DATE]" at bounding box center [198, 121] width 39 height 19
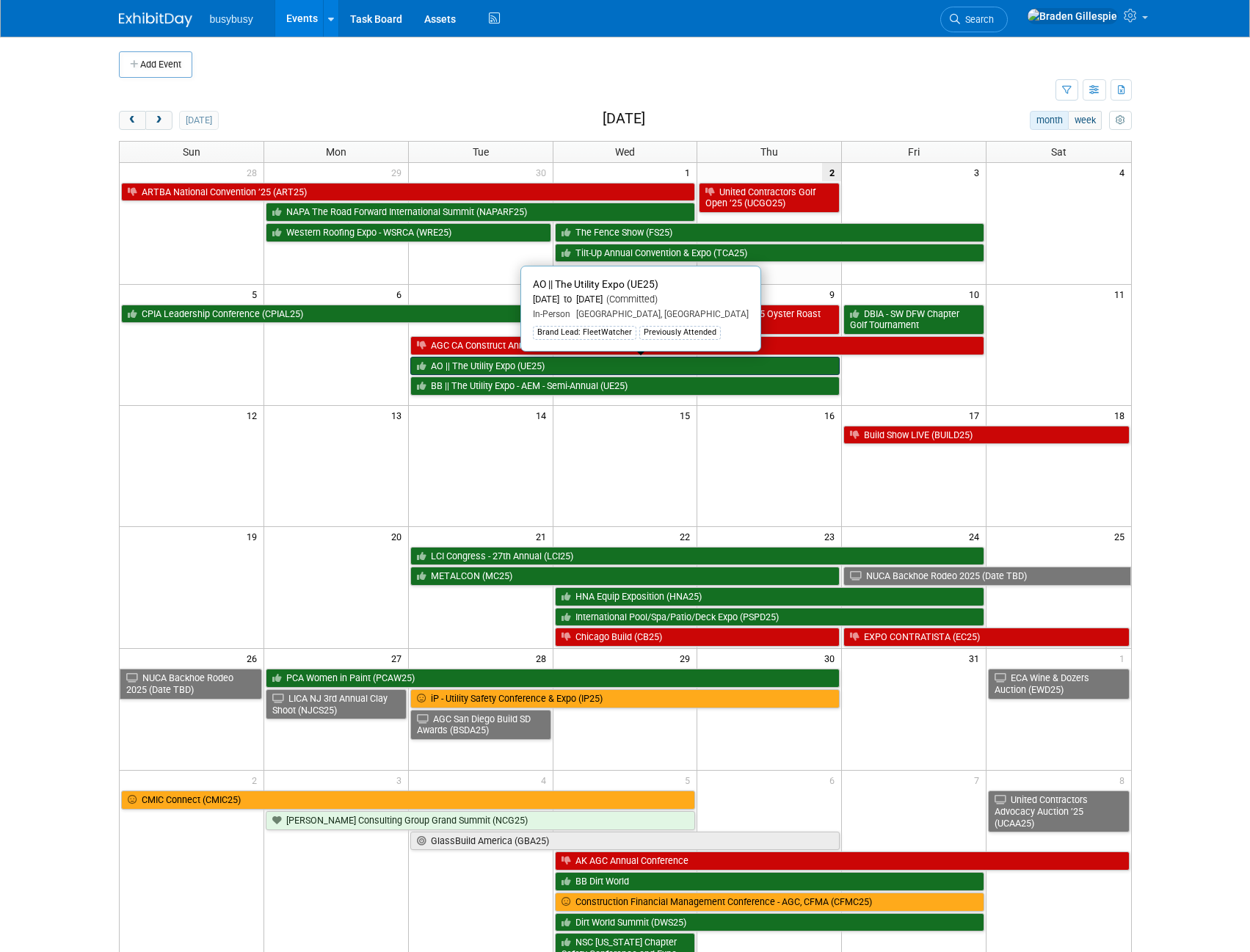
click at [556, 368] on link "AO || The Utility Expo (UE25)" at bounding box center [625, 366] width 431 height 19
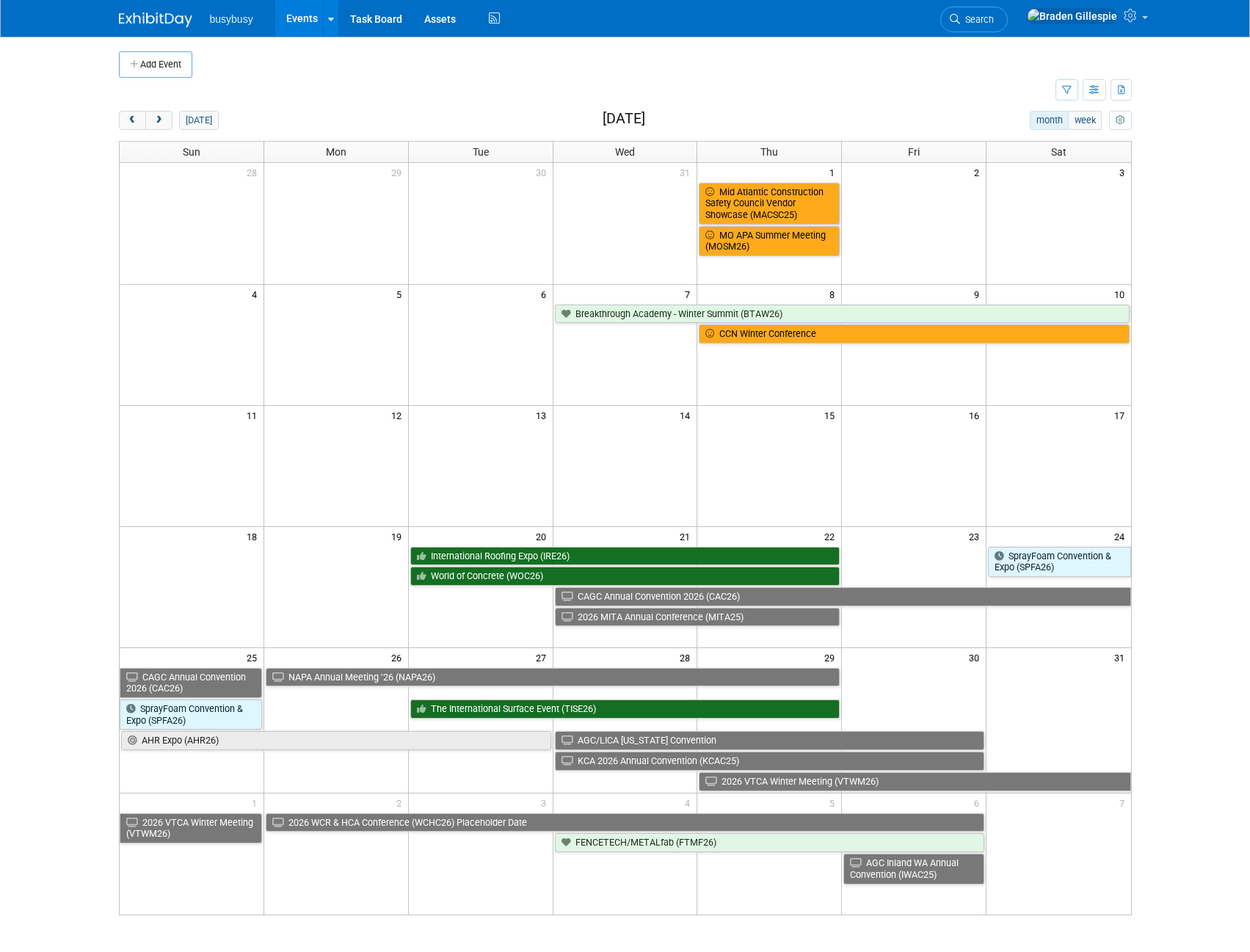
click at [167, 23] on img at bounding box center [155, 19] width 73 height 15
drag, startPoint x: 348, startPoint y: 106, endPoint x: 184, endPoint y: 132, distance: 166.0
click at [347, 106] on div "Add Event New Event Duplicate Event Warning There is another event in your work…" at bounding box center [625, 491] width 1035 height 908
click at [132, 122] on span "prev" at bounding box center [132, 121] width 11 height 10
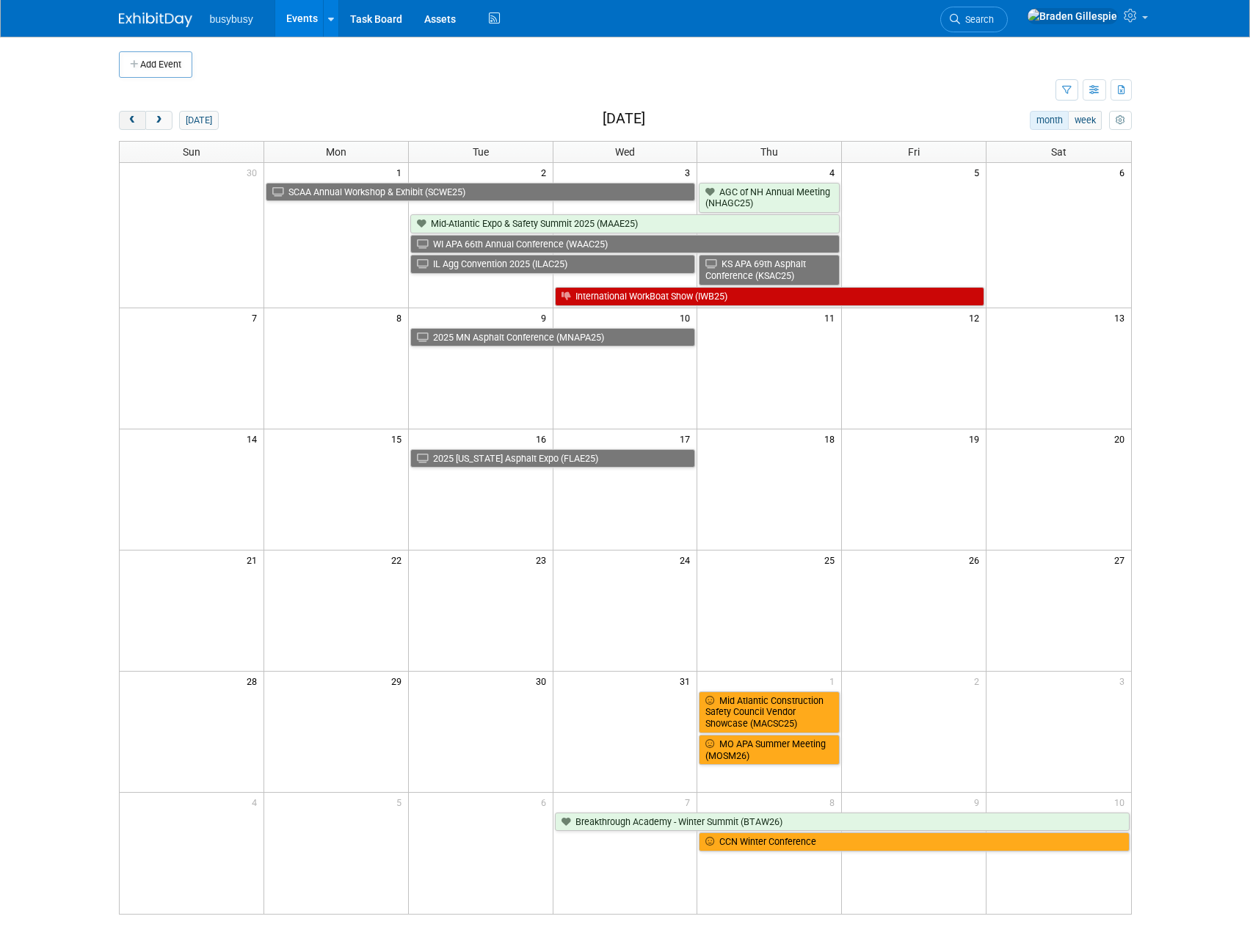
click at [132, 122] on span "prev" at bounding box center [132, 121] width 11 height 10
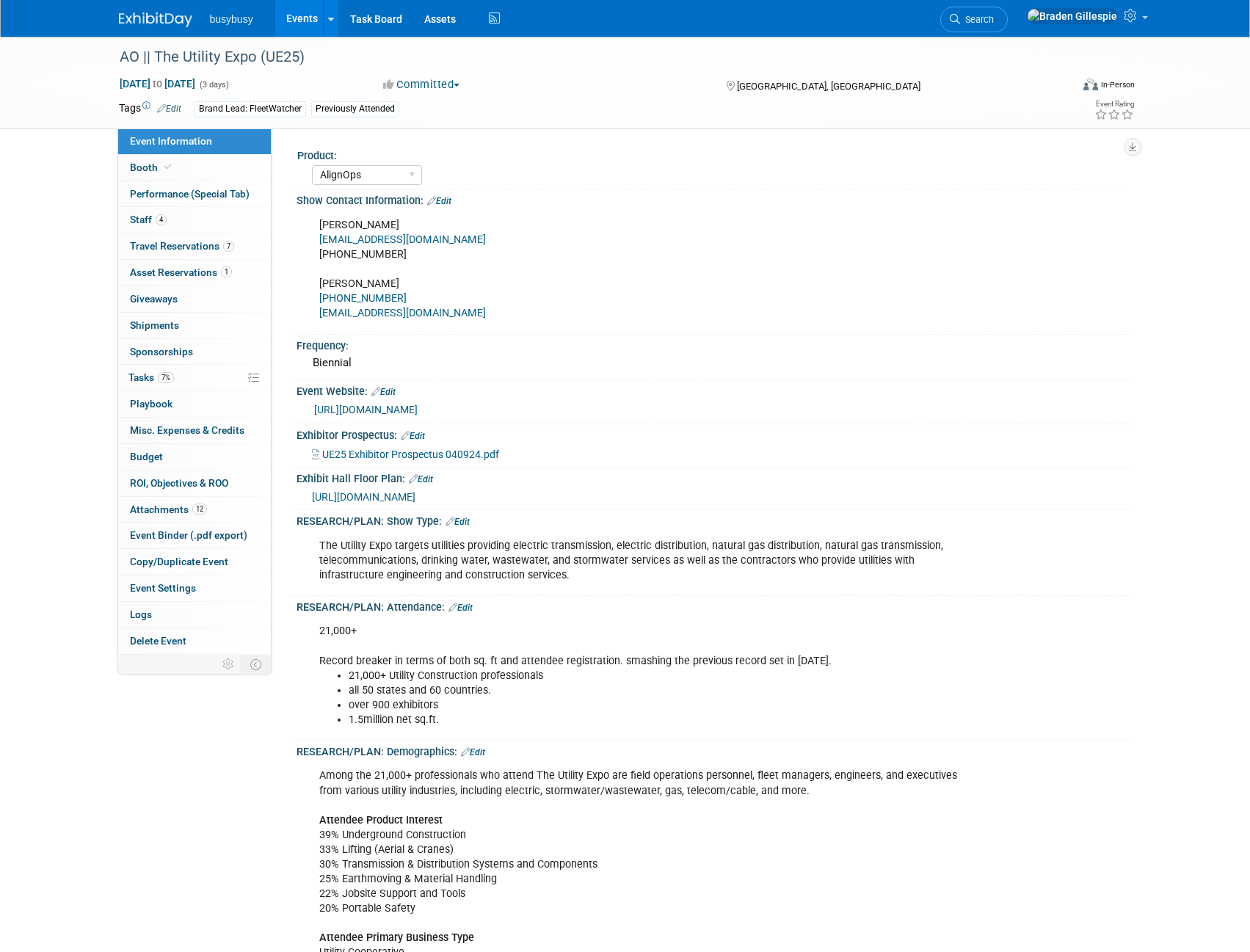
select select "AlignOps"
select select "Member"
click at [173, 171] on span "Booth" at bounding box center [152, 167] width 45 height 11
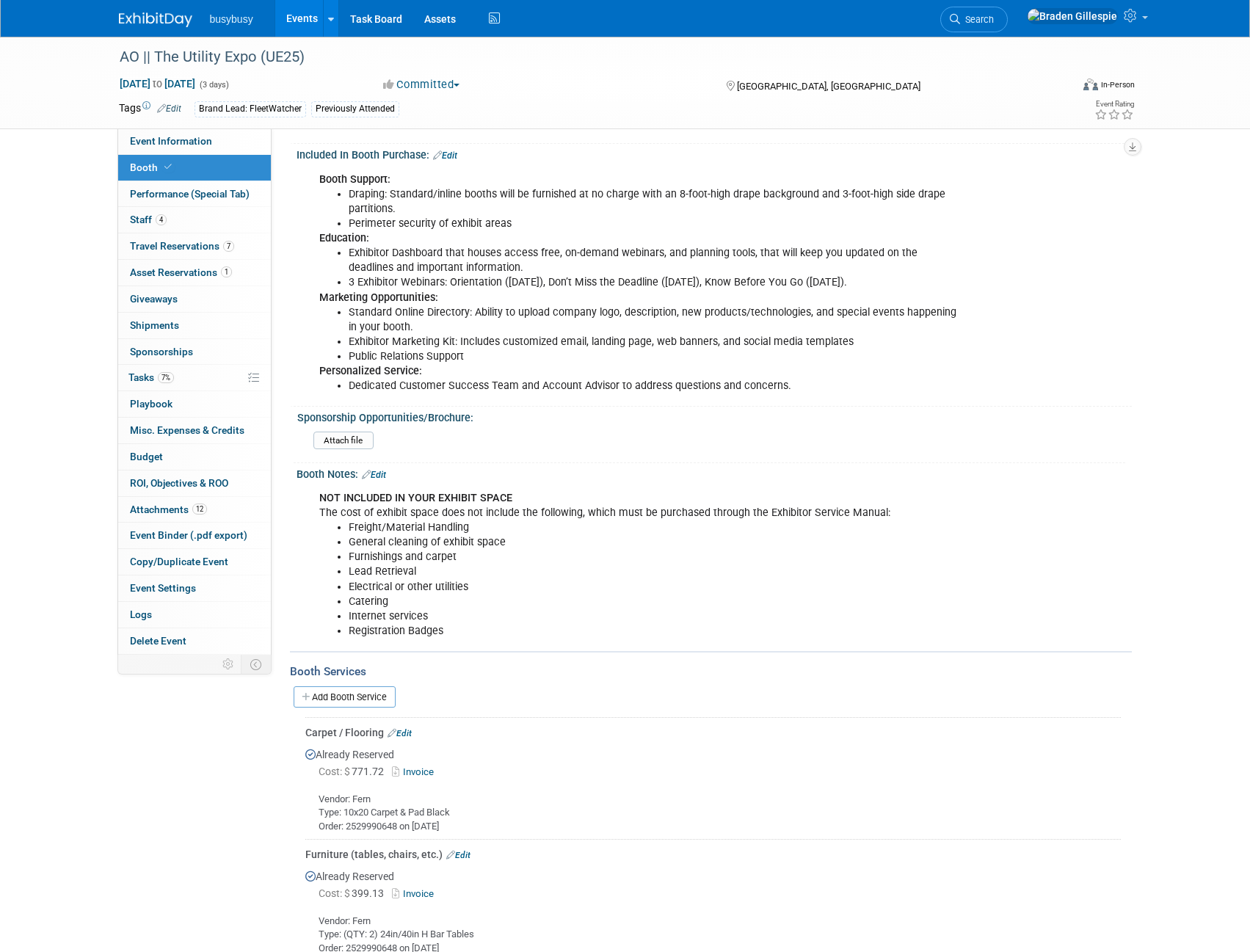
scroll to position [814, 0]
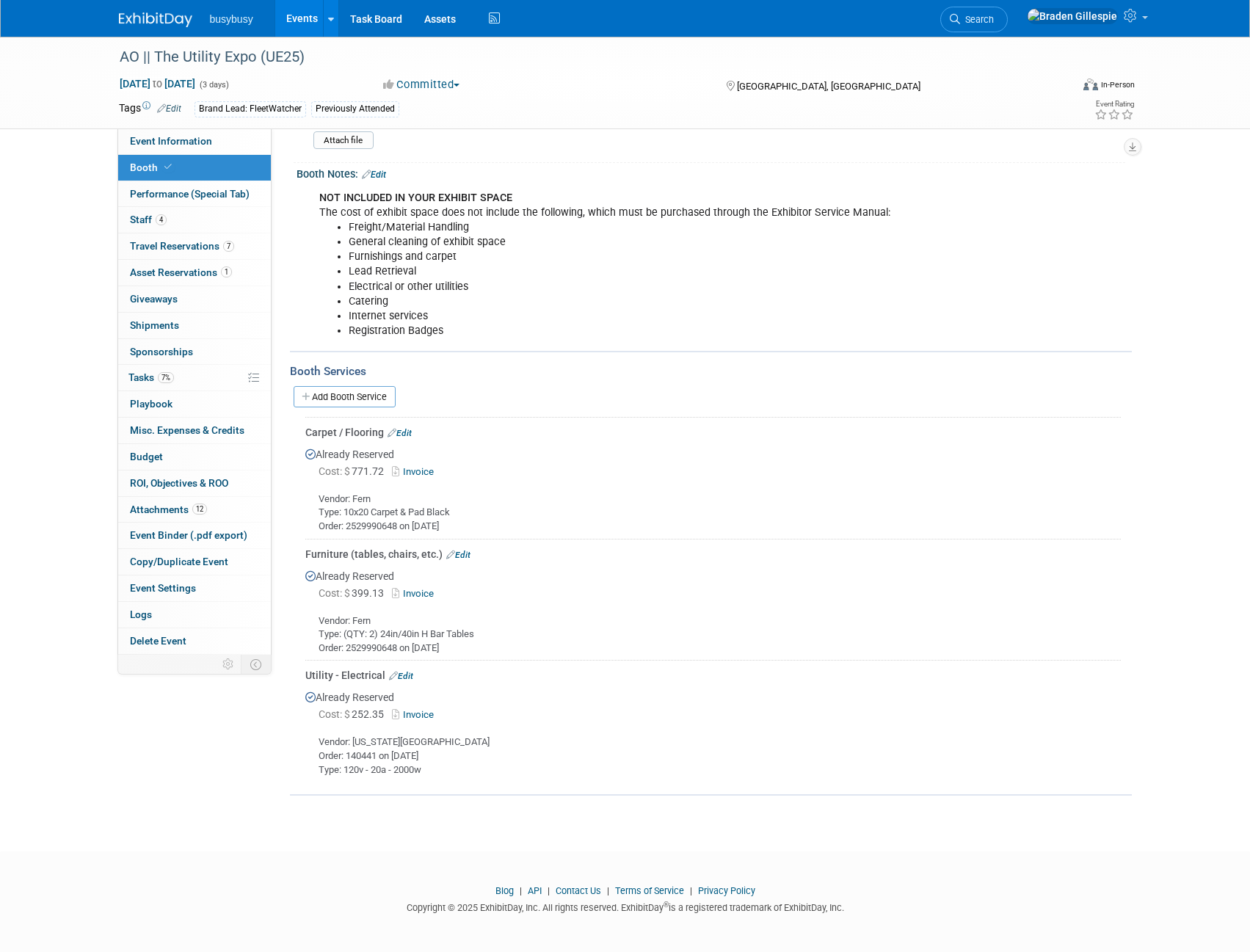
click at [140, 17] on img at bounding box center [155, 19] width 73 height 15
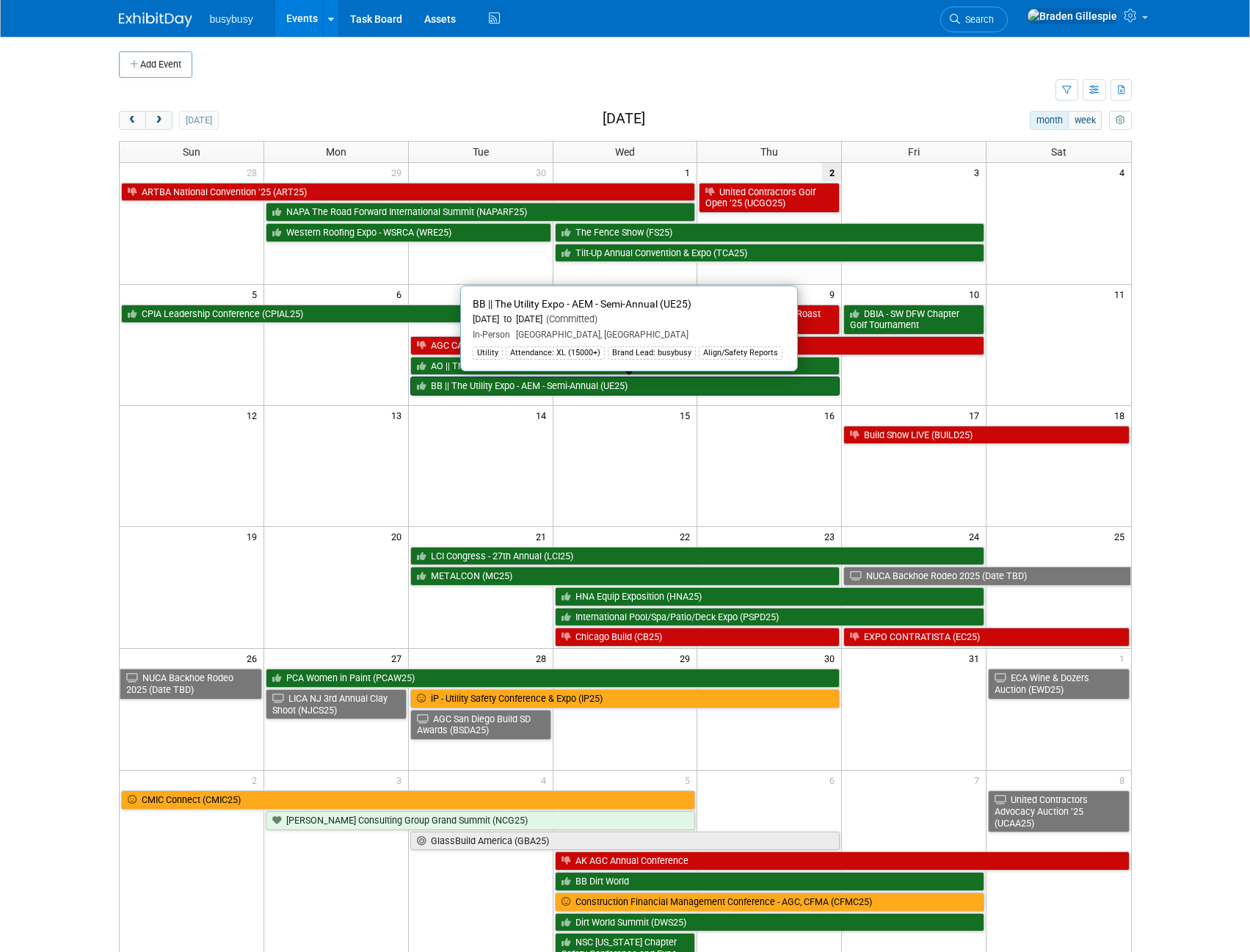
click at [514, 380] on link "BB || The Utility Expo - AEM - Semi-Annual (UE25)" at bounding box center [625, 386] width 431 height 19
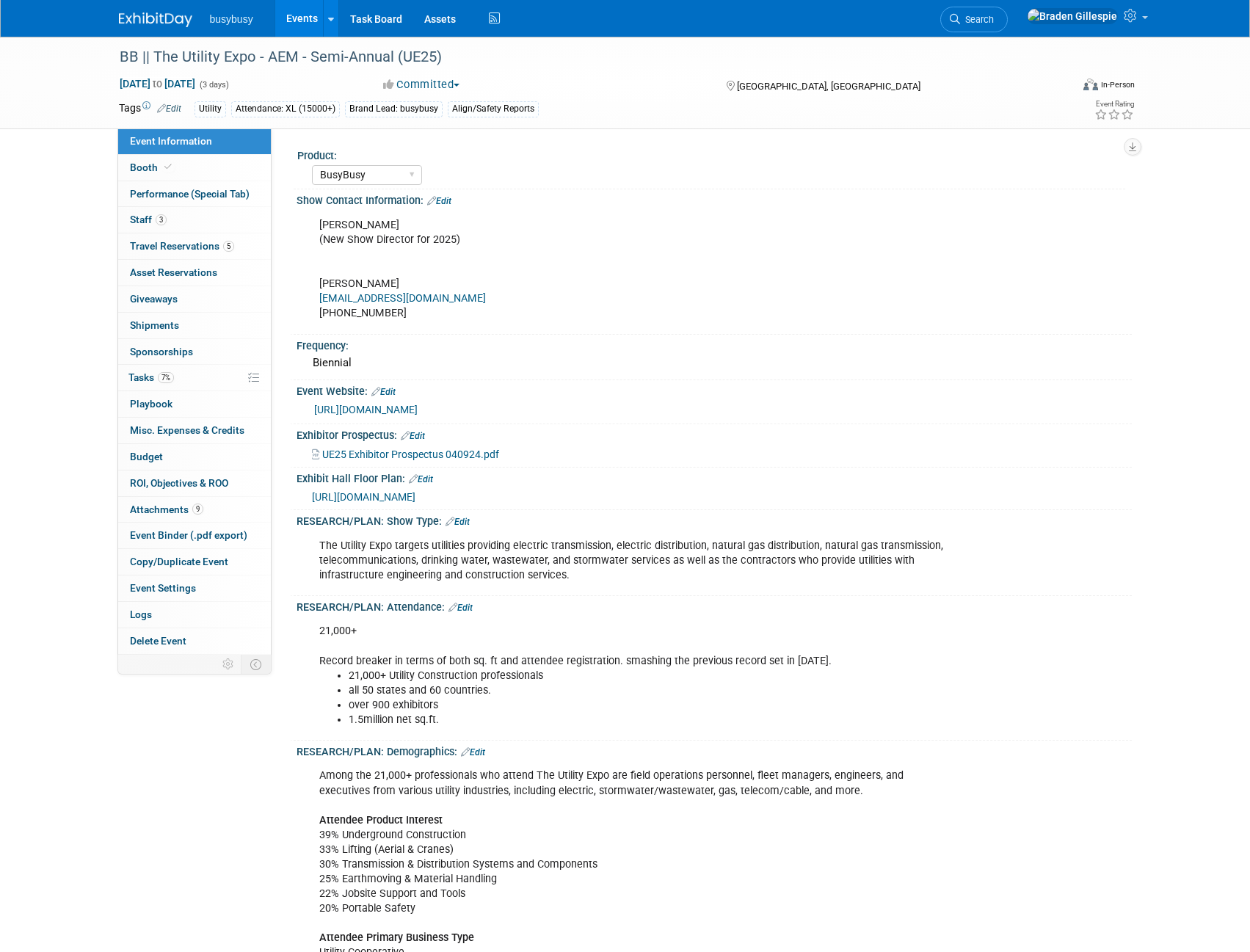
select select "BusyBusy"
select select "Member"
